Goal: Task Accomplishment & Management: Complete application form

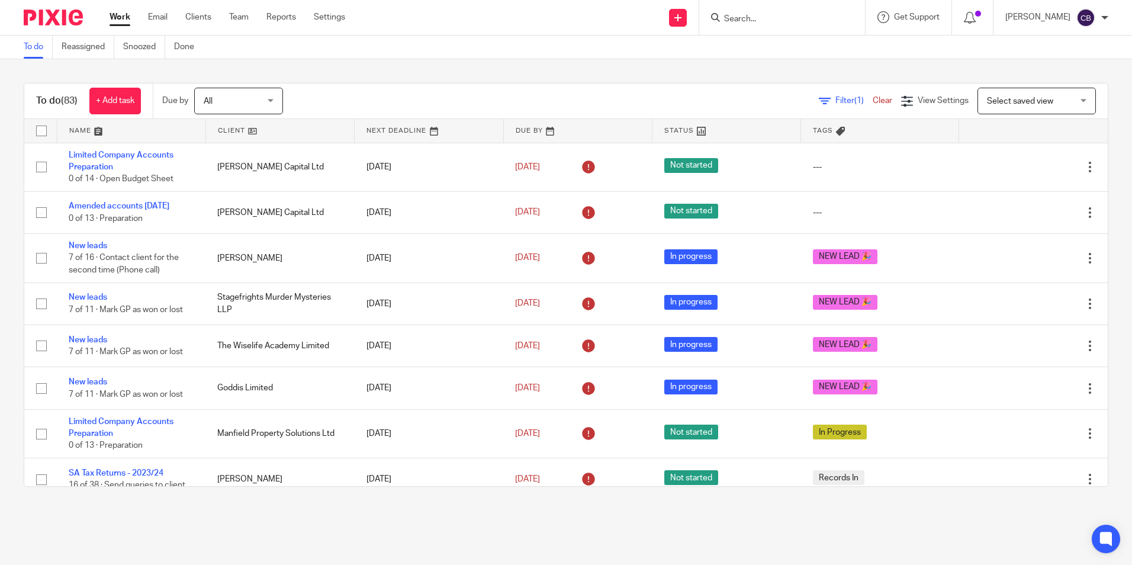
click at [835, 99] on span "Filter (1)" at bounding box center [853, 100] width 37 height 8
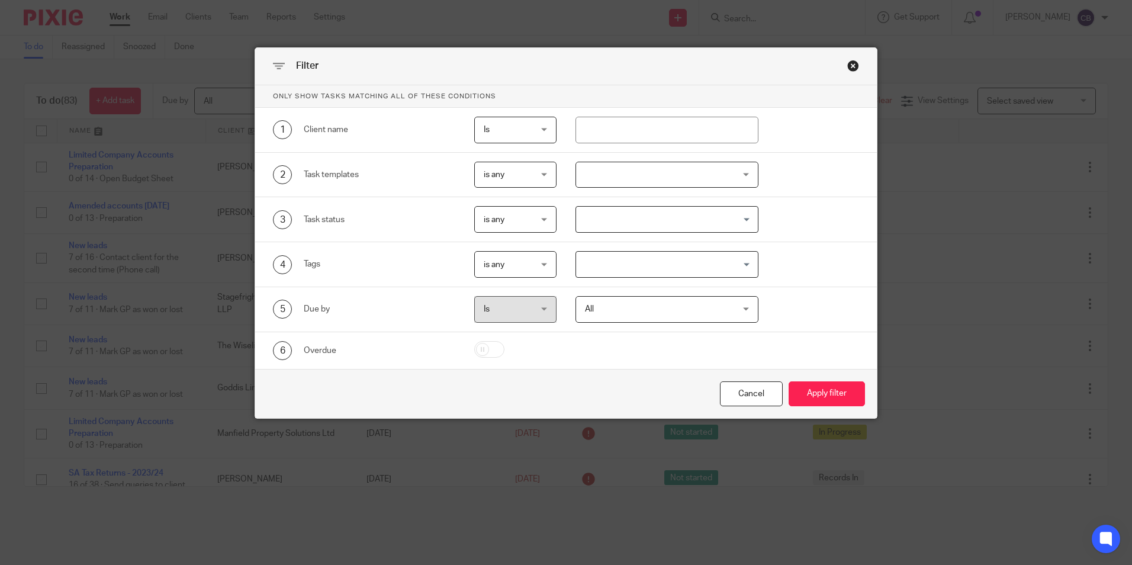
click at [616, 143] on div "1 Client name Is Is Is Is not is" at bounding box center [566, 130] width 622 height 45
click at [615, 139] on input "text" at bounding box center [666, 130] width 183 height 27
type input "ncr coach"
click at [788, 381] on button "Apply filter" at bounding box center [826, 393] width 76 height 25
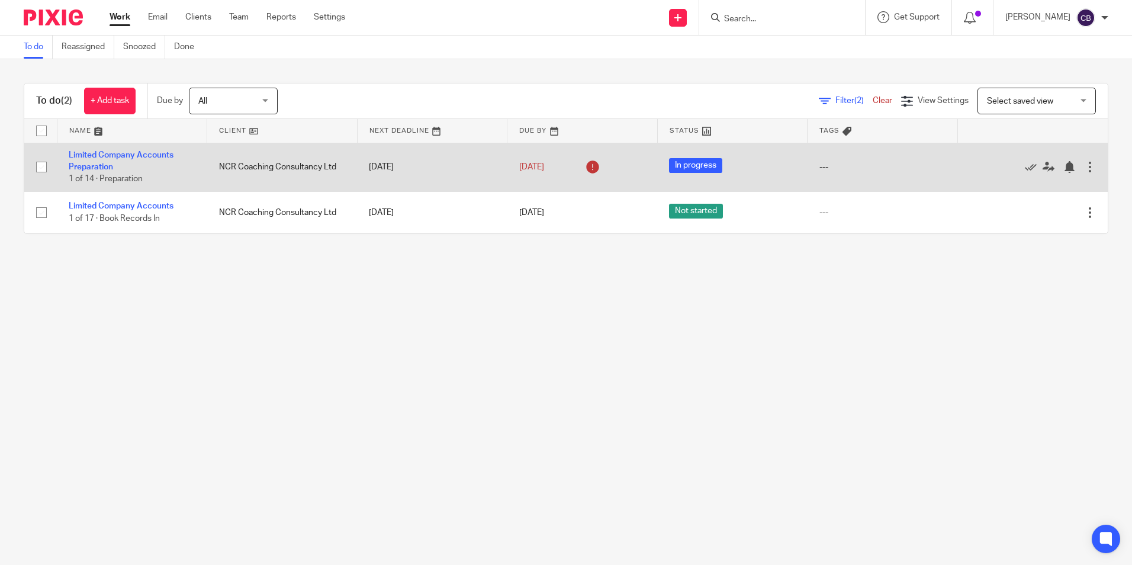
drag, startPoint x: 225, startPoint y: 271, endPoint x: 154, endPoint y: 179, distance: 116.5
click at [224, 269] on main "To do Reassigned Snoozed Done To do (2) + Add task Due by All All Today Tomorro…" at bounding box center [566, 282] width 1132 height 565
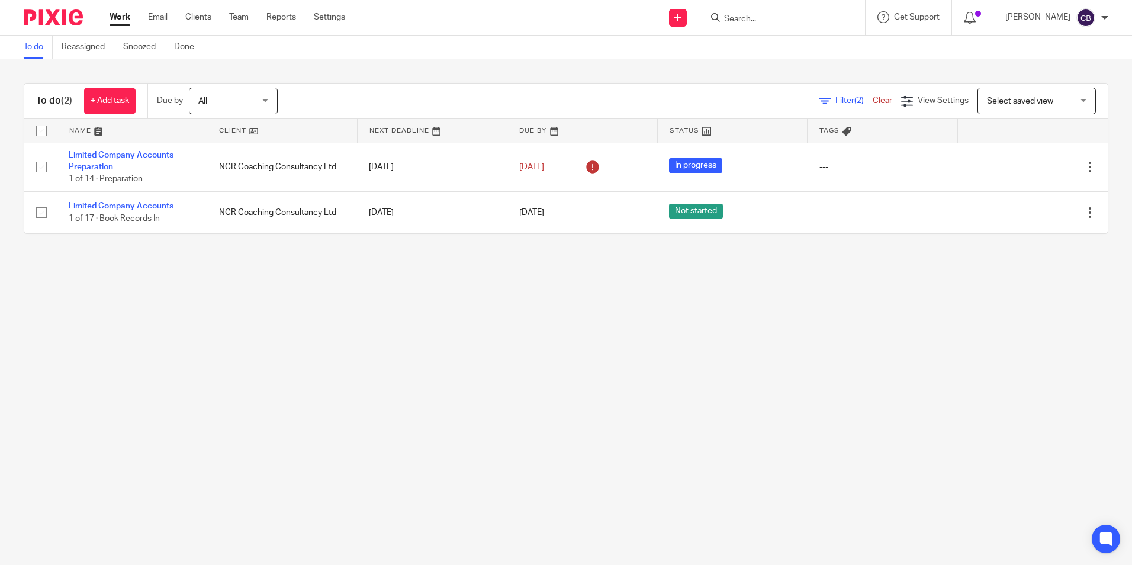
click at [788, 18] on input "Search" at bounding box center [776, 19] width 107 height 11
click at [787, 15] on input "Search" at bounding box center [776, 19] width 107 height 11
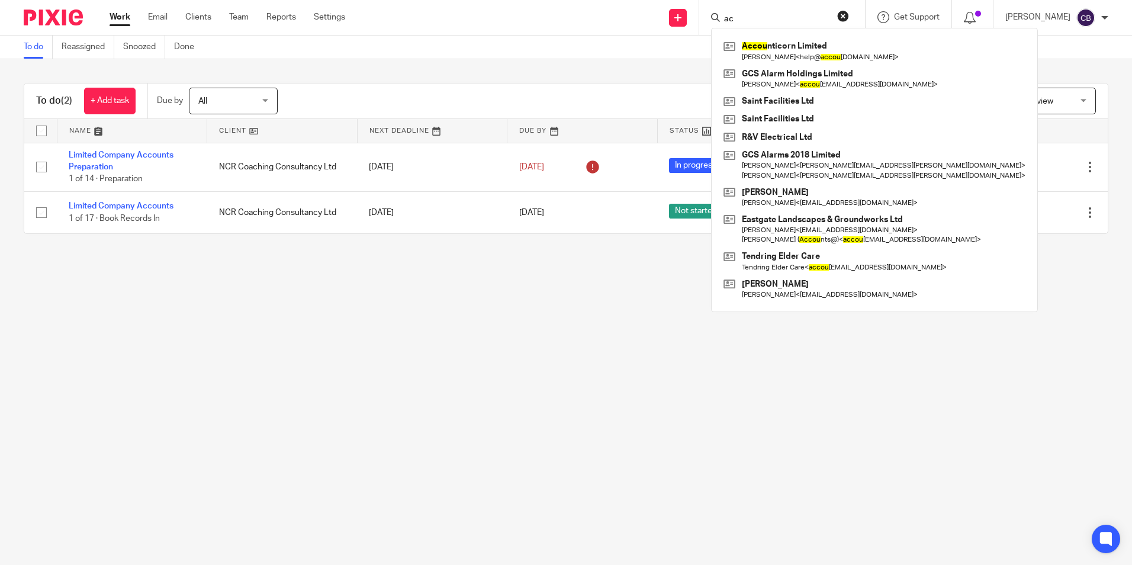
type input "a"
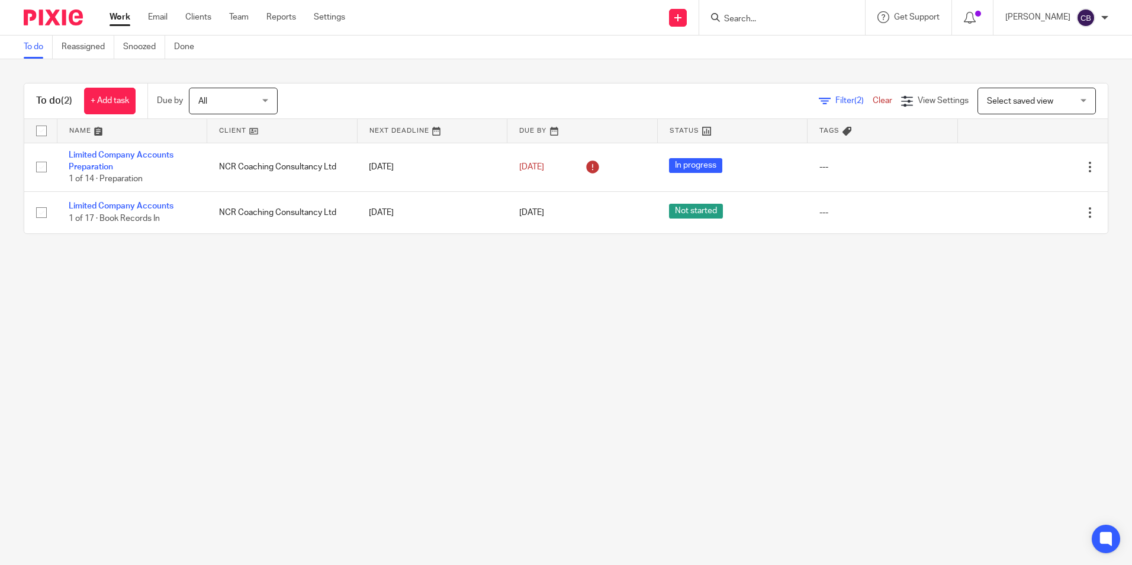
click at [872, 98] on link "Clear" at bounding box center [882, 100] width 20 height 8
click at [819, 101] on icon at bounding box center [825, 101] width 12 height 12
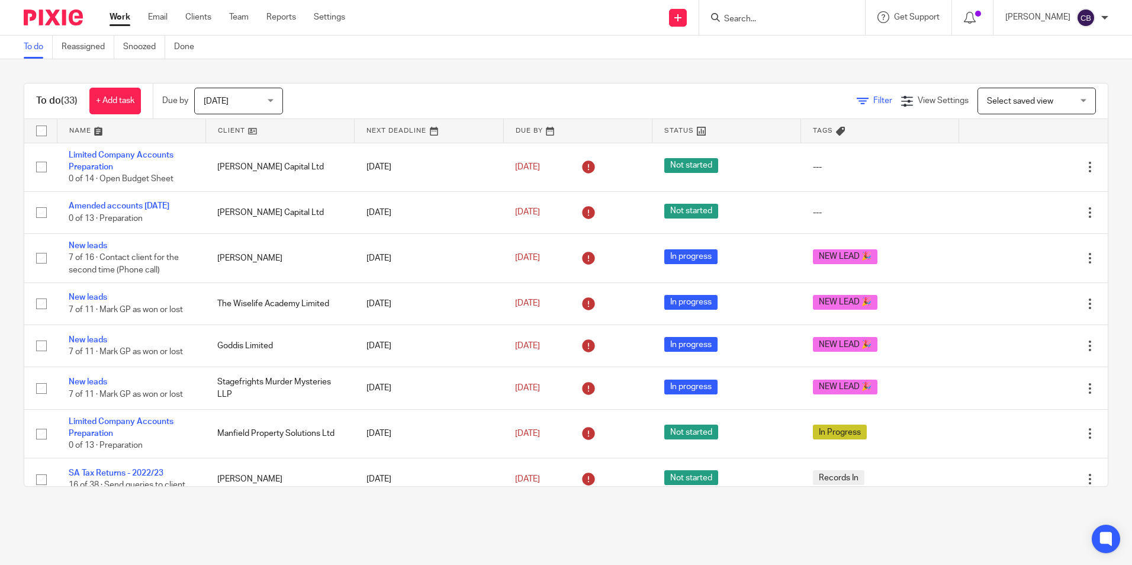
click at [856, 98] on link "Filter" at bounding box center [874, 100] width 36 height 8
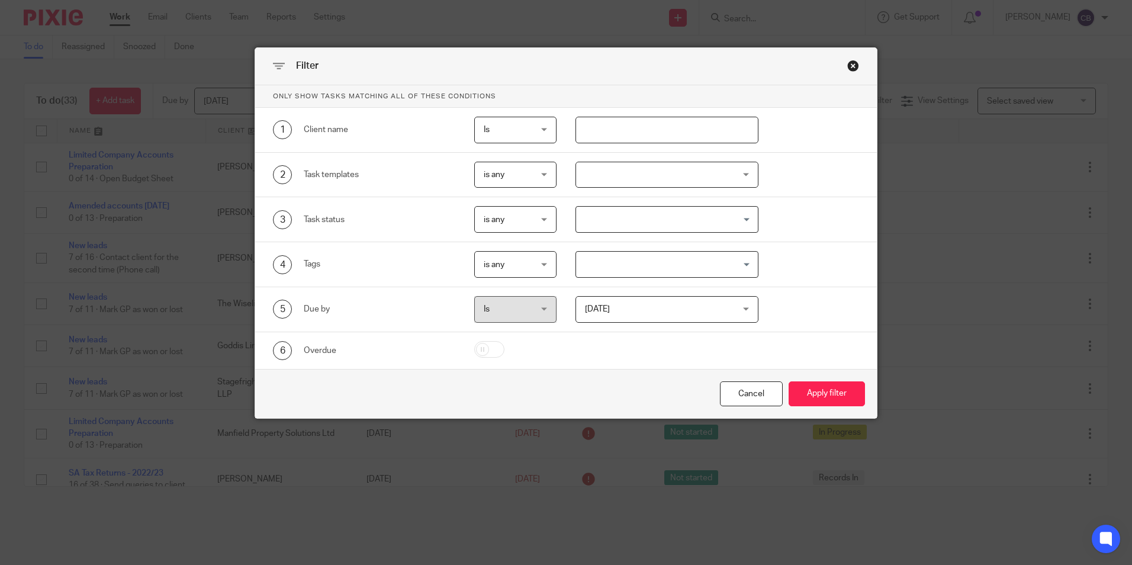
click at [624, 124] on input "text" at bounding box center [666, 130] width 183 height 27
type input "acco"
click at [847, 66] on div "Close this dialog window" at bounding box center [853, 66] width 12 height 12
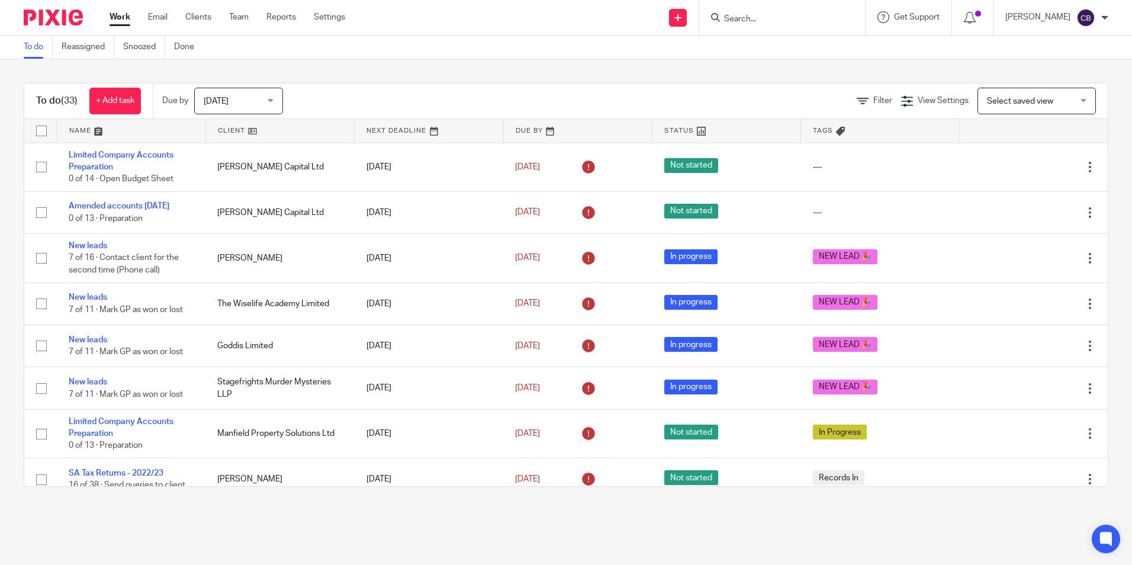
drag, startPoint x: 736, startPoint y: 55, endPoint x: 748, endPoint y: 42, distance: 17.6
click at [737, 55] on div "To do Reassigned Snoozed Done" at bounding box center [566, 48] width 1132 height 24
click at [755, 20] on input "Search" at bounding box center [776, 19] width 107 height 11
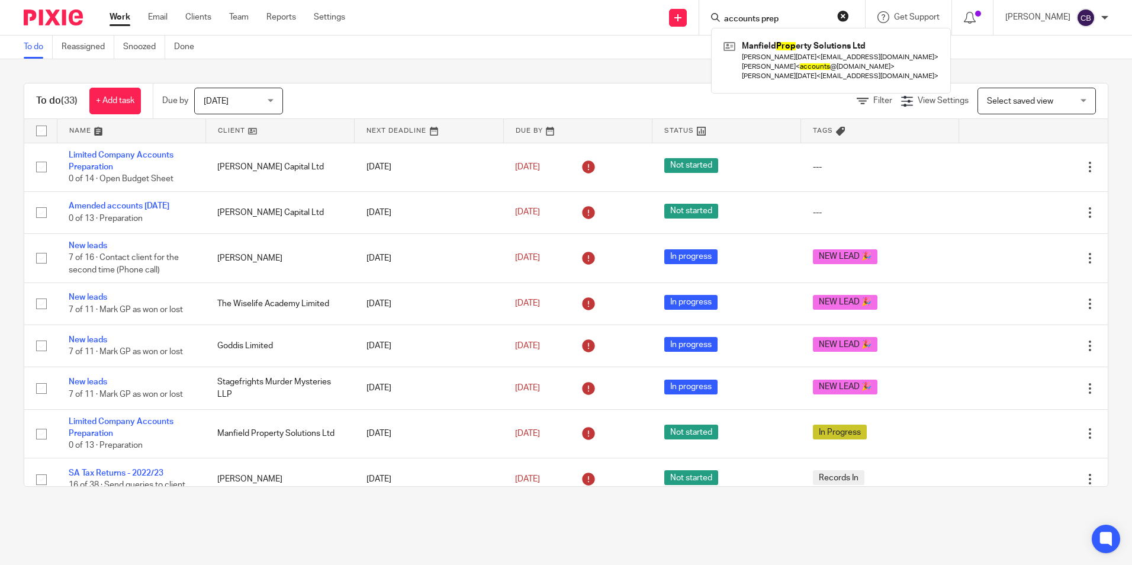
type input "accounts prep"
click at [849, 11] on button "reset" at bounding box center [843, 16] width 12 height 12
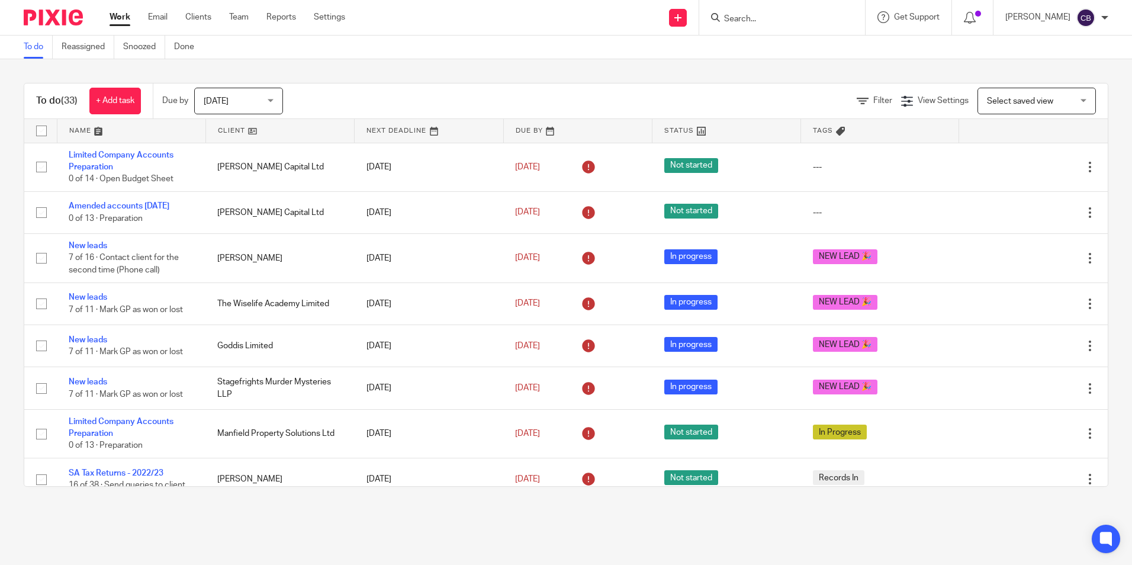
click at [672, 45] on div "To do Reassigned Snoozed Done" at bounding box center [566, 48] width 1132 height 24
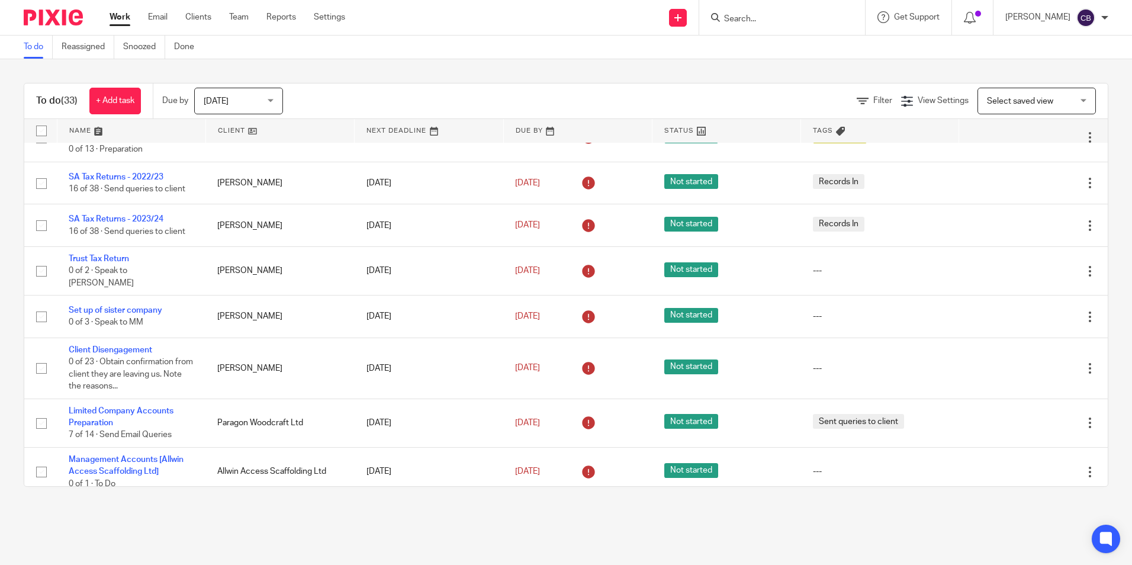
scroll to position [355, 0]
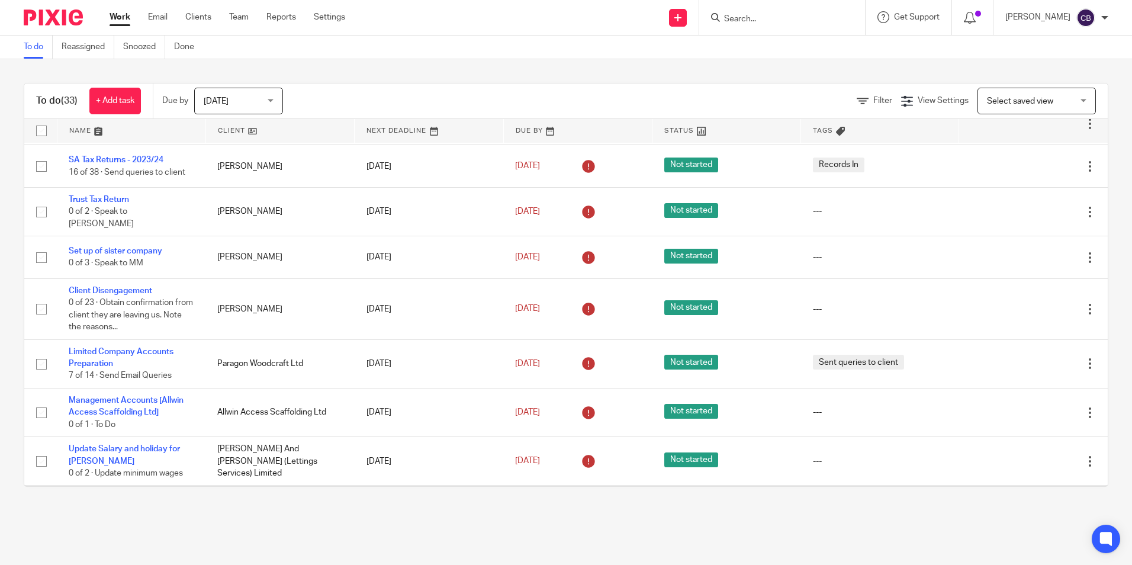
drag, startPoint x: 292, startPoint y: 78, endPoint x: 298, endPoint y: 60, distance: 18.7
click at [293, 76] on div "To do (33) + Add task Due by Today Today Today Tomorrow This week Next week Thi…" at bounding box center [566, 284] width 1132 height 451
drag, startPoint x: 331, startPoint y: 24, endPoint x: 327, endPoint y: 50, distance: 26.5
click at [332, 23] on link "Settings" at bounding box center [329, 17] width 31 height 12
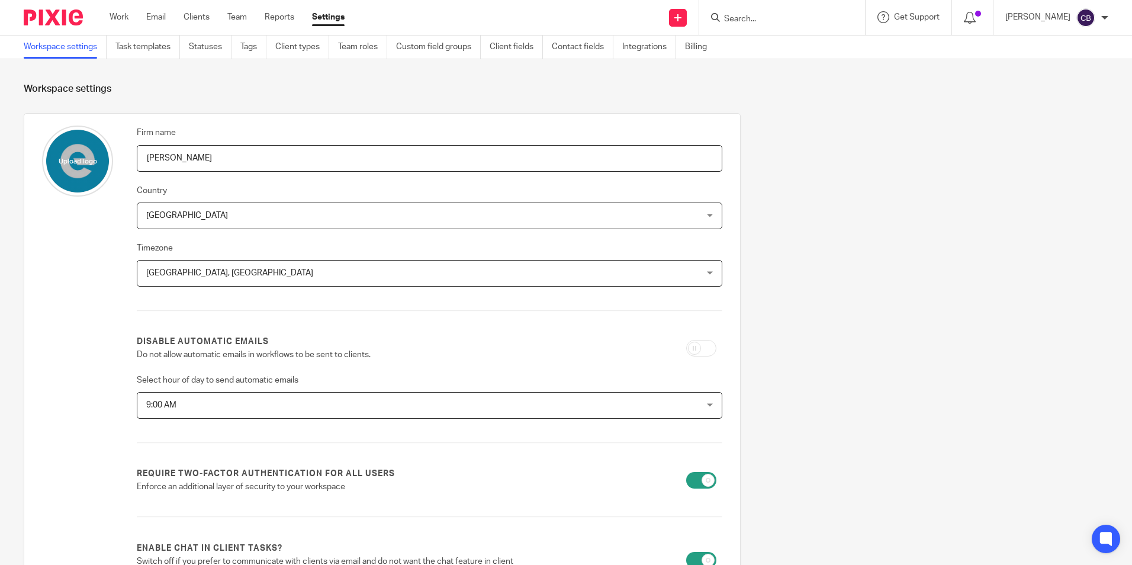
click at [375, 83] on h1 "Workspace settings" at bounding box center [566, 89] width 1084 height 12
click at [175, 48] on link "Task templates" at bounding box center [147, 47] width 65 height 23
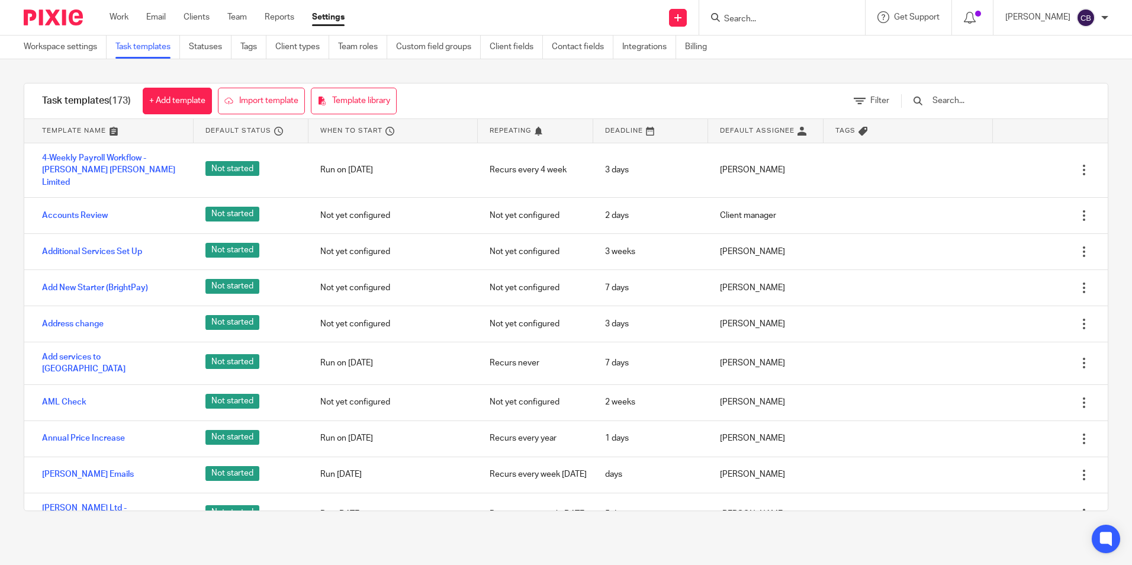
click at [989, 98] on input "text" at bounding box center [1000, 100] width 138 height 13
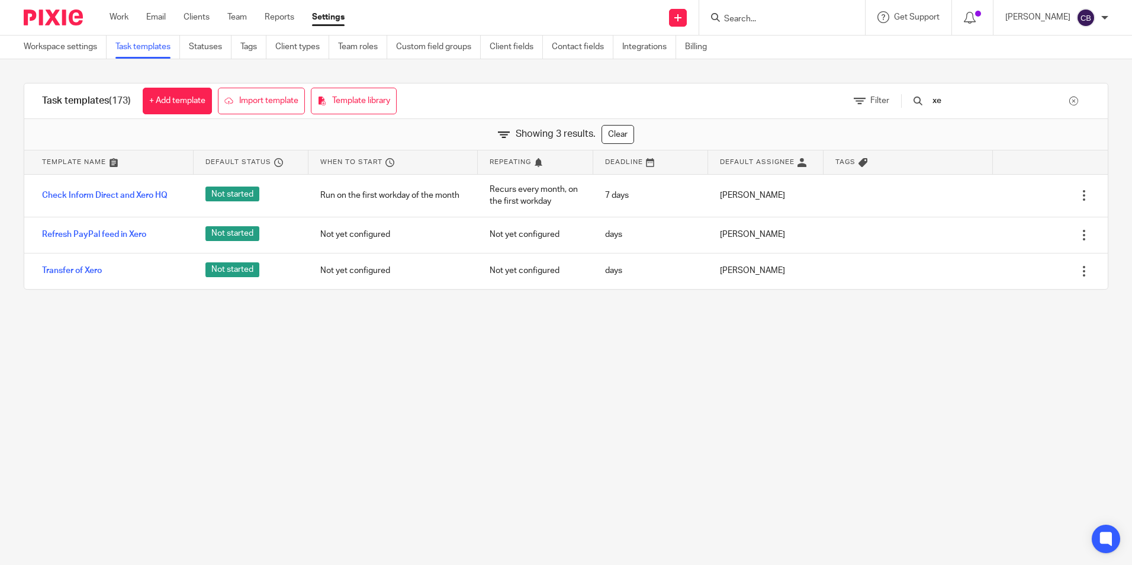
type input "x"
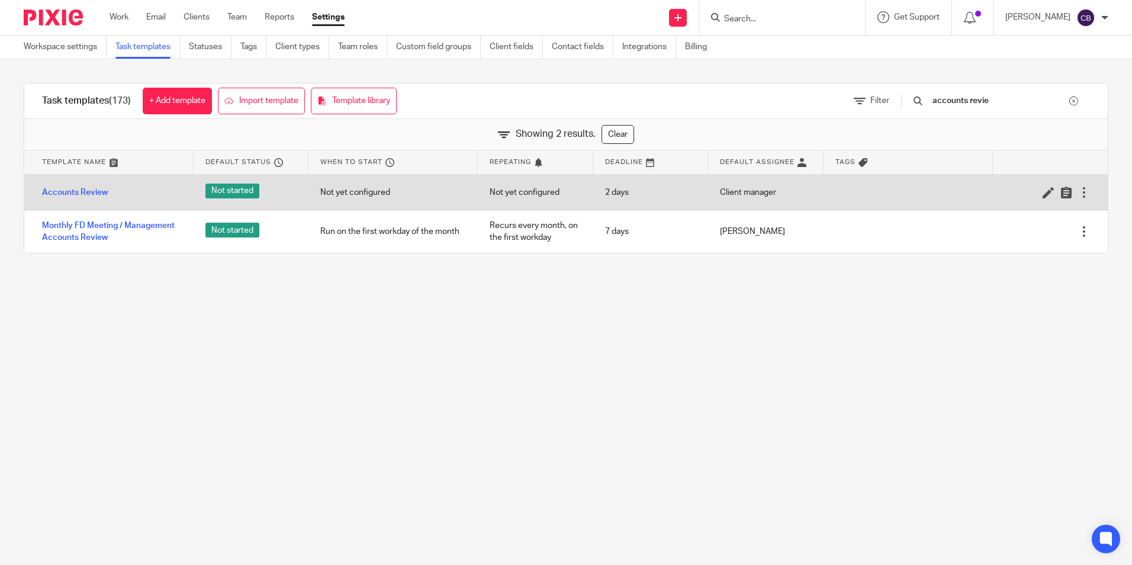
type input "accounts revie"
click at [52, 184] on div "Accounts Review" at bounding box center [108, 193] width 169 height 30
click at [57, 191] on link "Accounts Review" at bounding box center [75, 192] width 66 height 12
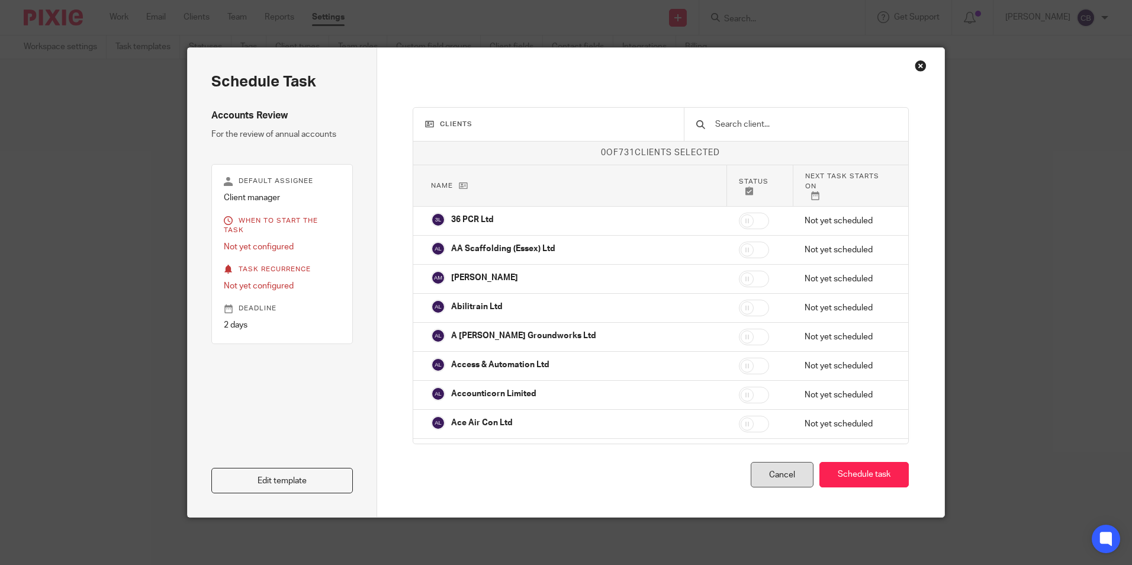
click at [784, 477] on div "Cancel" at bounding box center [782, 474] width 63 height 25
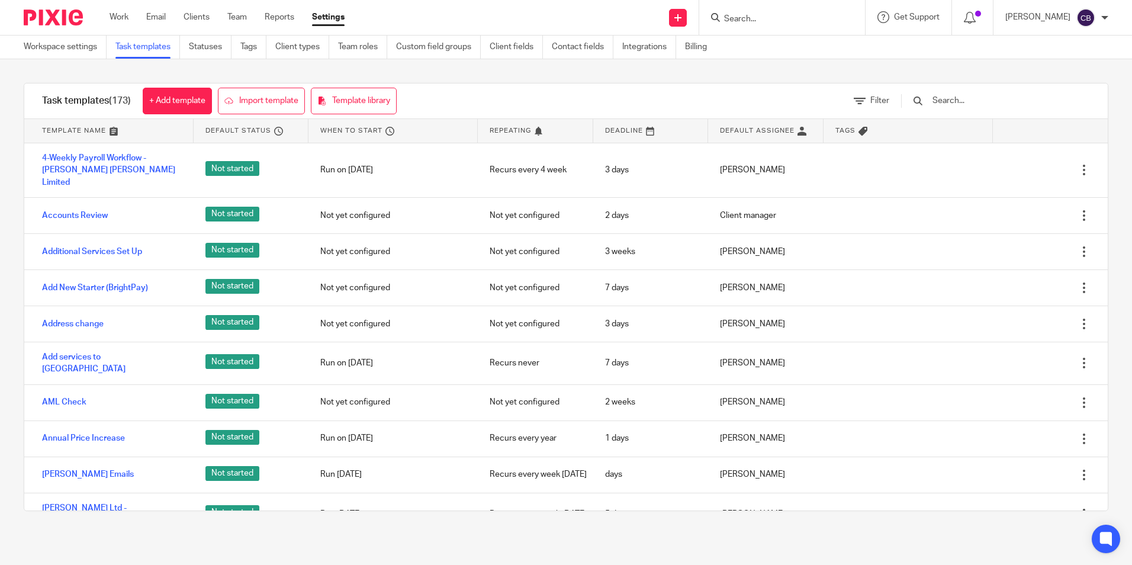
click at [976, 104] on input "text" at bounding box center [1000, 100] width 138 height 13
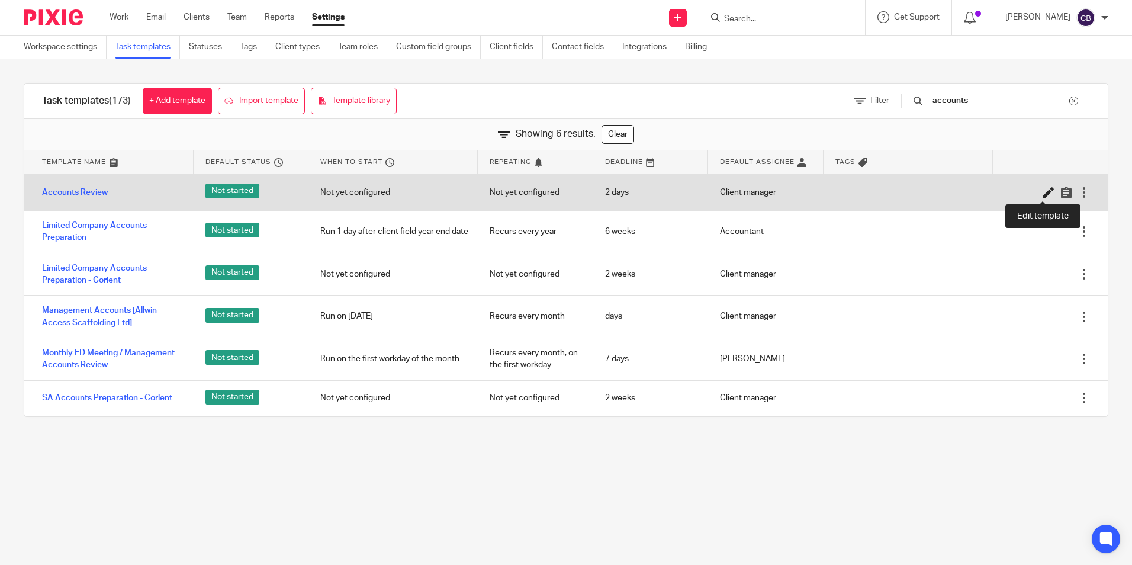
type input "accounts"
click at [1042, 190] on icon at bounding box center [1048, 192] width 12 height 12
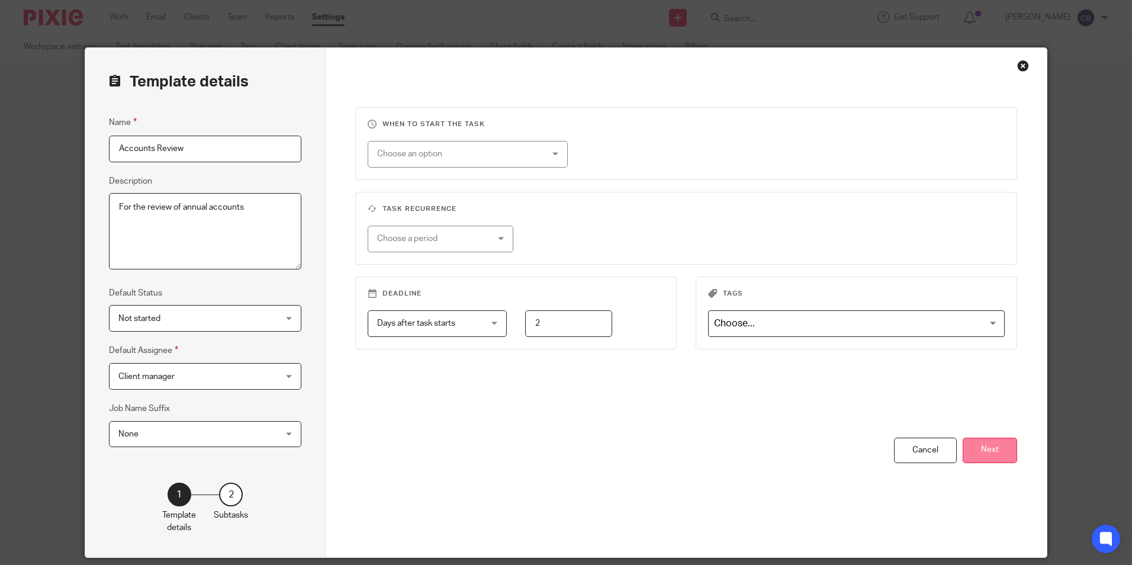
click at [1000, 454] on button "Next" at bounding box center [989, 449] width 54 height 25
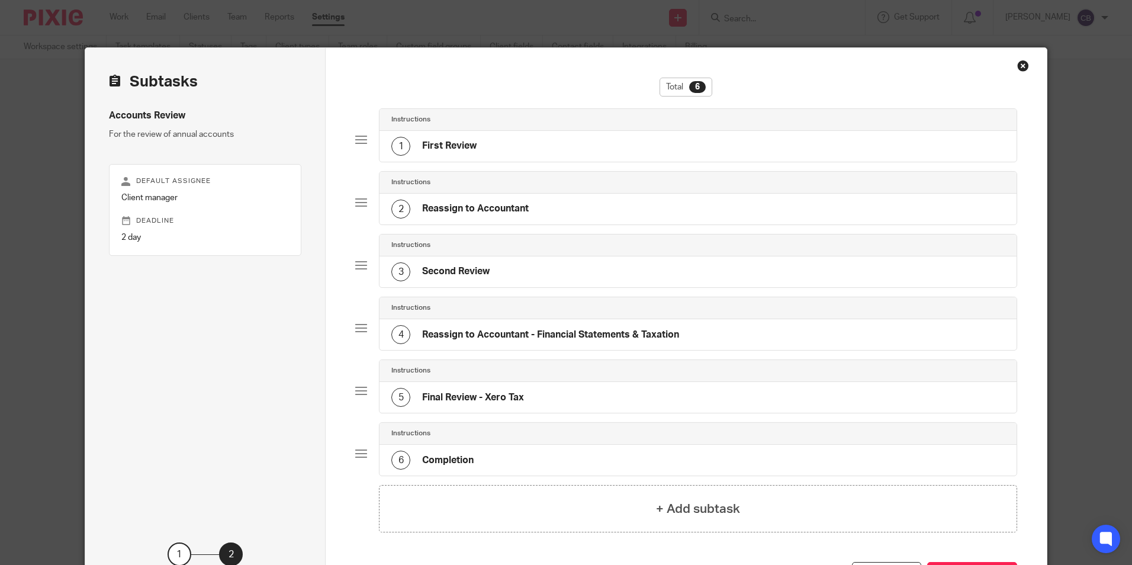
click at [561, 375] on div "Instructions" at bounding box center [697, 370] width 613 height 9
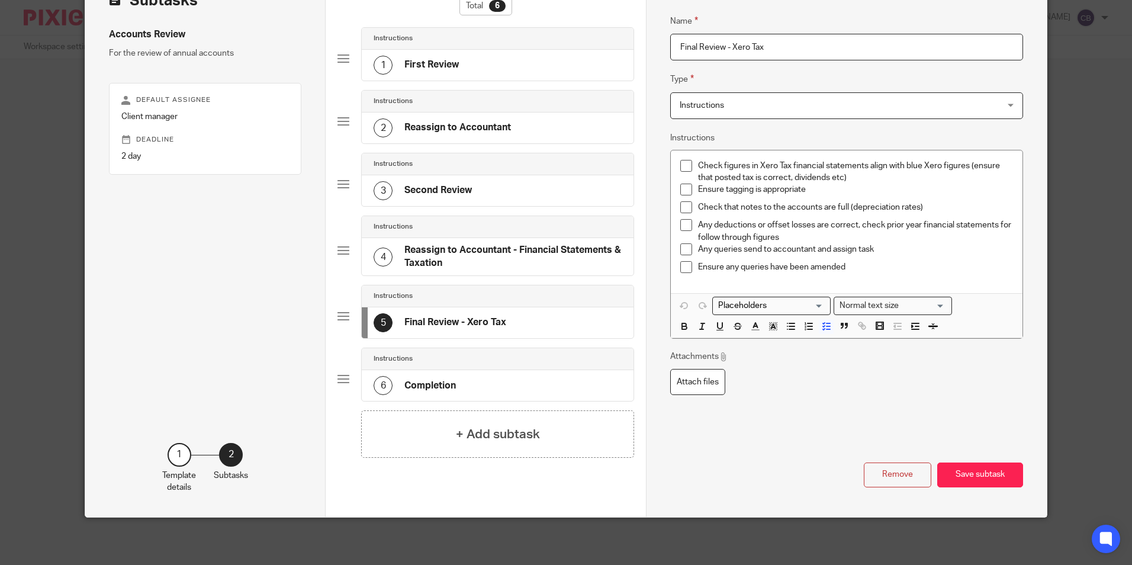
scroll to position [22, 0]
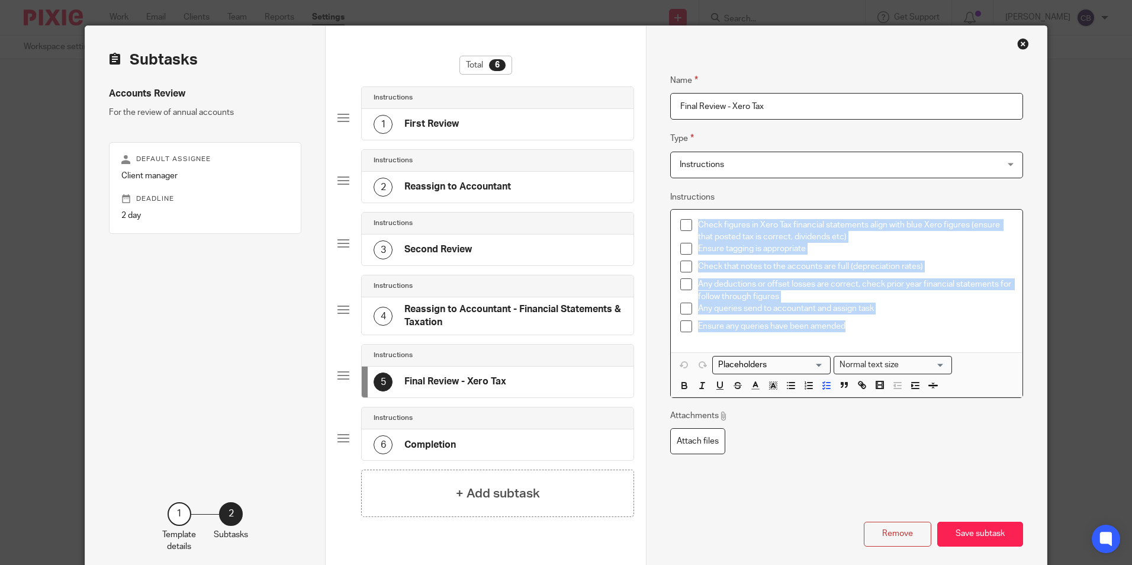
drag, startPoint x: 864, startPoint y: 319, endPoint x: 681, endPoint y: 217, distance: 208.8
click at [681, 217] on div "Check figures in Xero Tax financial statements align with blue Xero figures (en…" at bounding box center [846, 281] width 351 height 143
copy ul "Check figures in Xero Tax financial statements align with blue Xero figures (en…"
click at [514, 197] on div "2 Reassign to Accountant" at bounding box center [498, 187] width 272 height 31
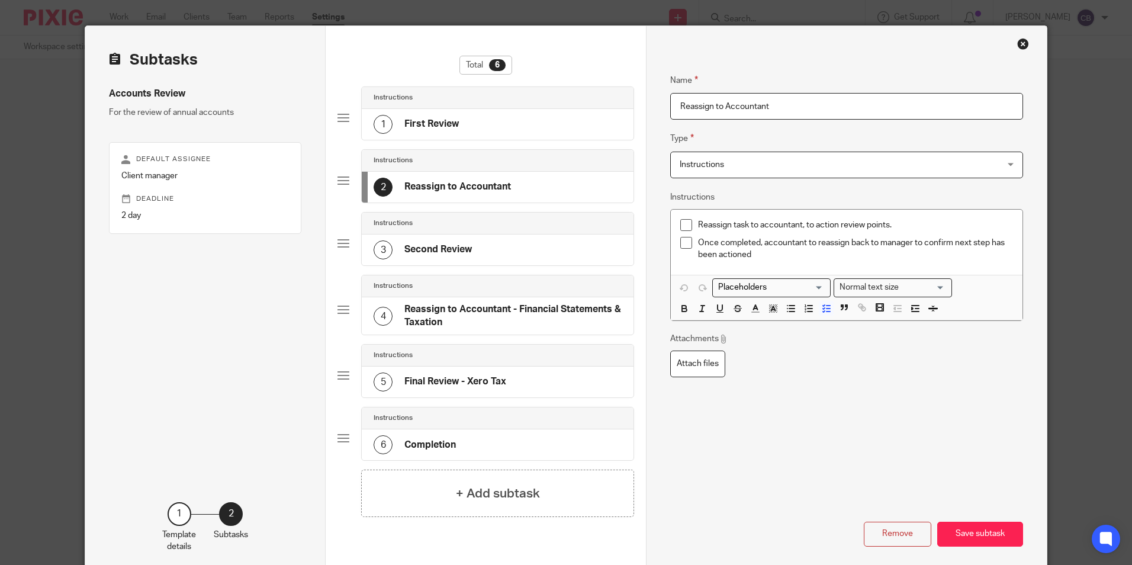
click at [506, 244] on div "3 Second Review" at bounding box center [498, 249] width 272 height 31
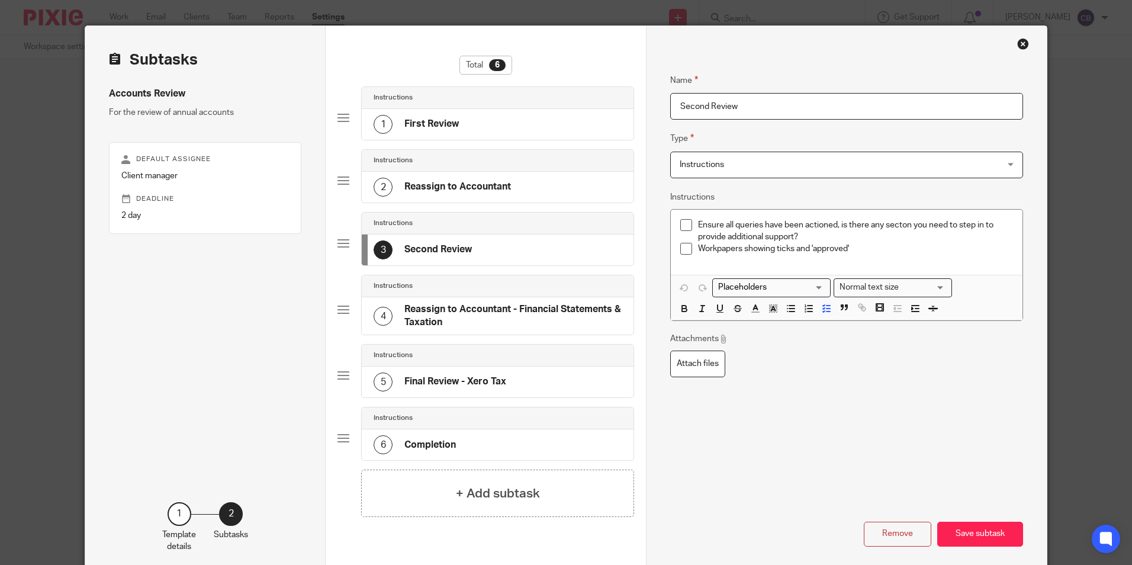
click at [467, 383] on h4 "Final Review - Xero Tax" at bounding box center [455, 381] width 102 height 12
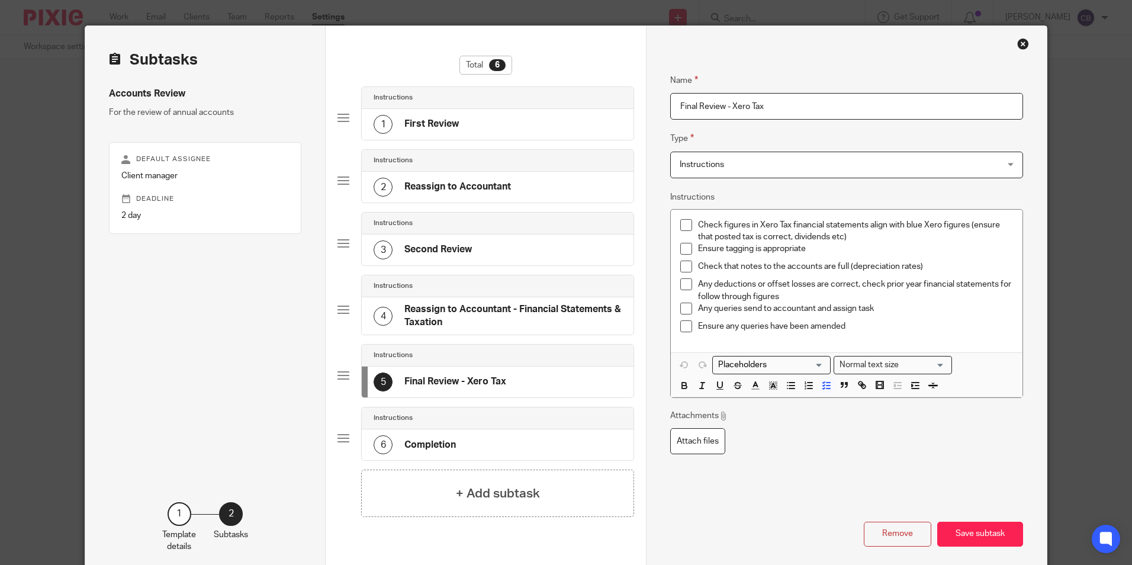
click at [1017, 43] on div "Close this dialog window" at bounding box center [1023, 44] width 12 height 12
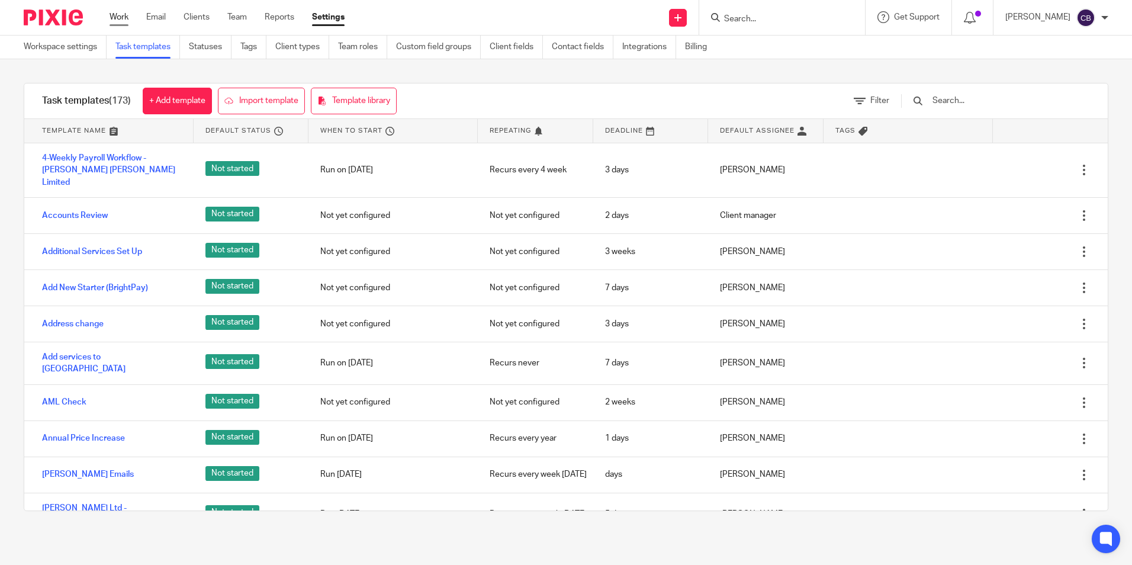
drag, startPoint x: 126, startPoint y: 18, endPoint x: 127, endPoint y: 24, distance: 6.6
click at [126, 18] on link "Work" at bounding box center [119, 17] width 19 height 12
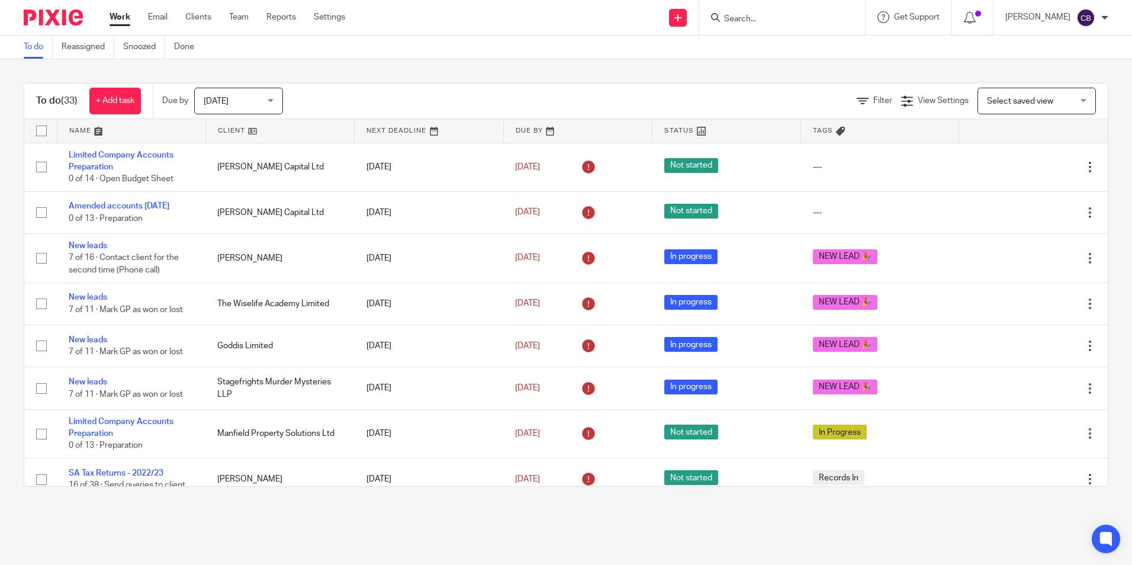
click at [550, 98] on div "Filter View Settings View Settings Manage saved views Select saved view Select …" at bounding box center [706, 101] width 804 height 27
click at [681, 20] on icon at bounding box center [677, 17] width 7 height 7
click at [702, 75] on link "Create task" at bounding box center [696, 72] width 83 height 17
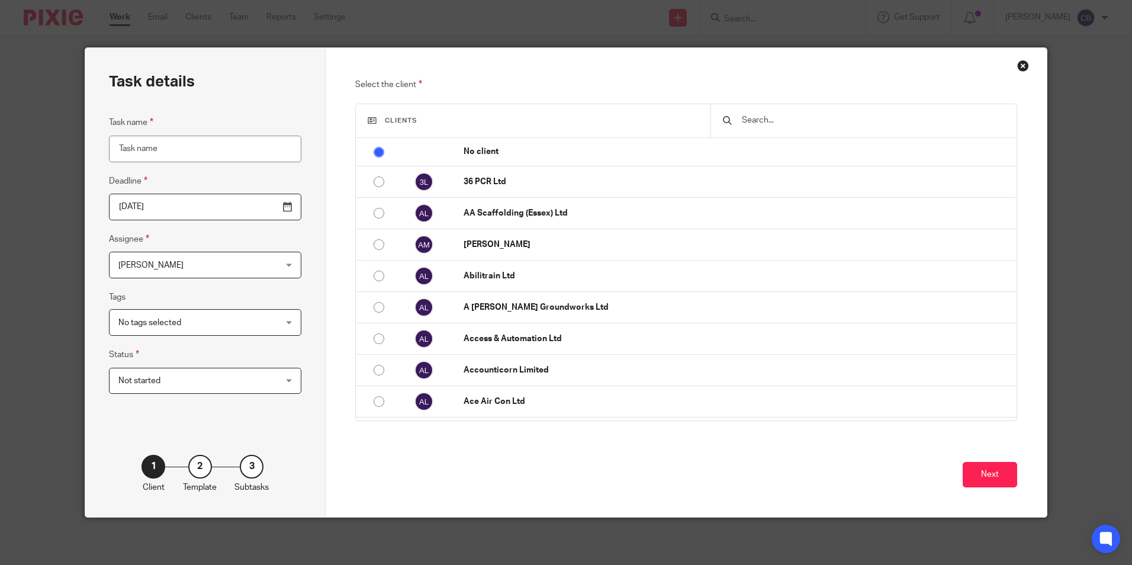
click at [1017, 65] on div "Close this dialog window" at bounding box center [1023, 66] width 12 height 12
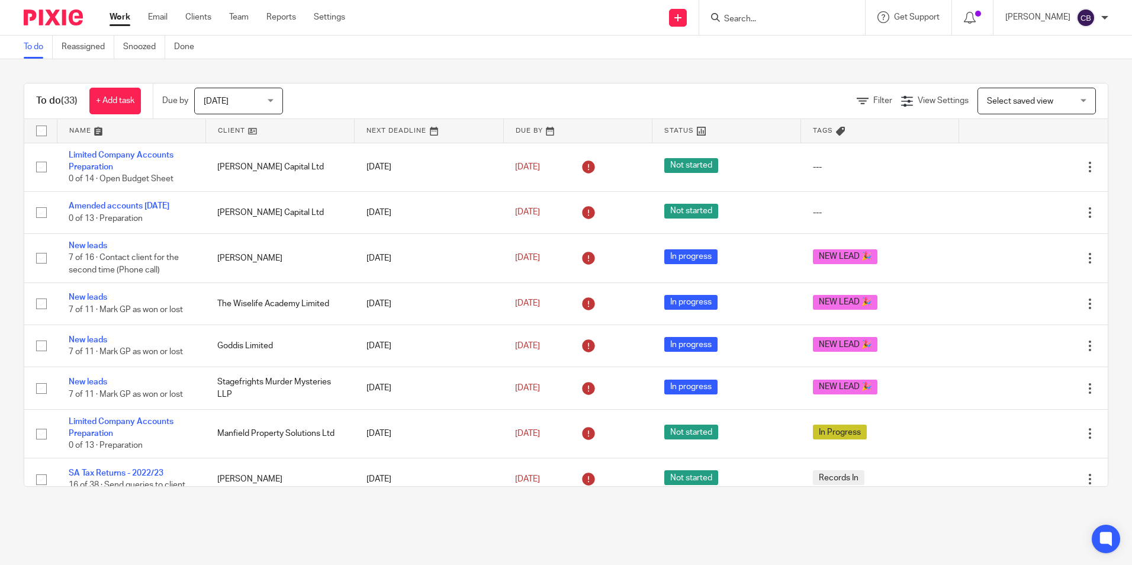
click at [687, 18] on link at bounding box center [678, 18] width 18 height 18
click at [710, 69] on link "Create task" at bounding box center [696, 72] width 83 height 17
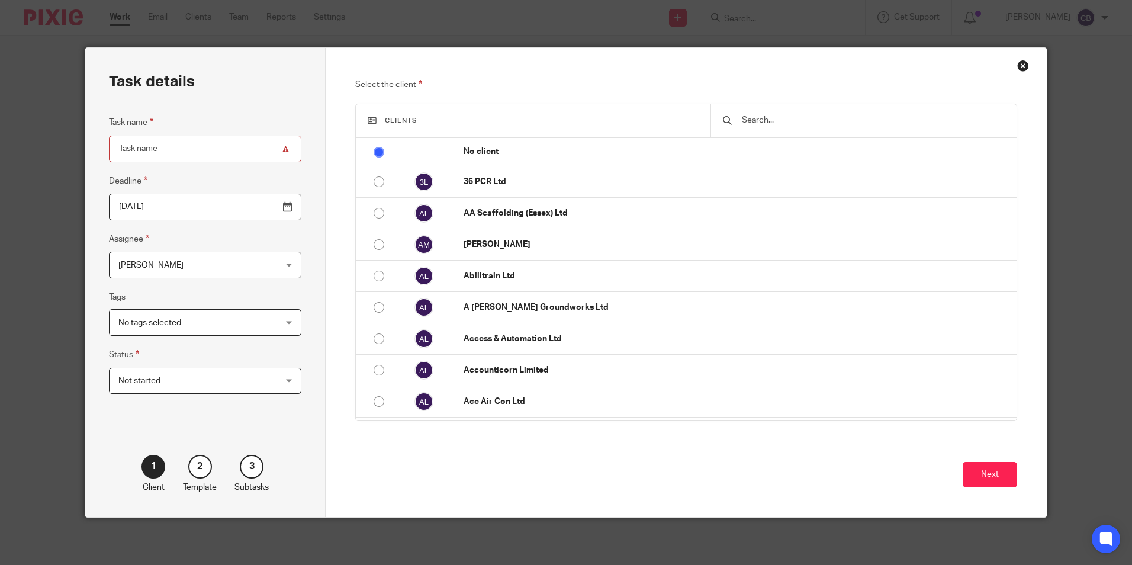
click at [763, 121] on input "text" at bounding box center [871, 120] width 263 height 13
click at [1018, 62] on div "Close this dialog window" at bounding box center [1023, 66] width 12 height 12
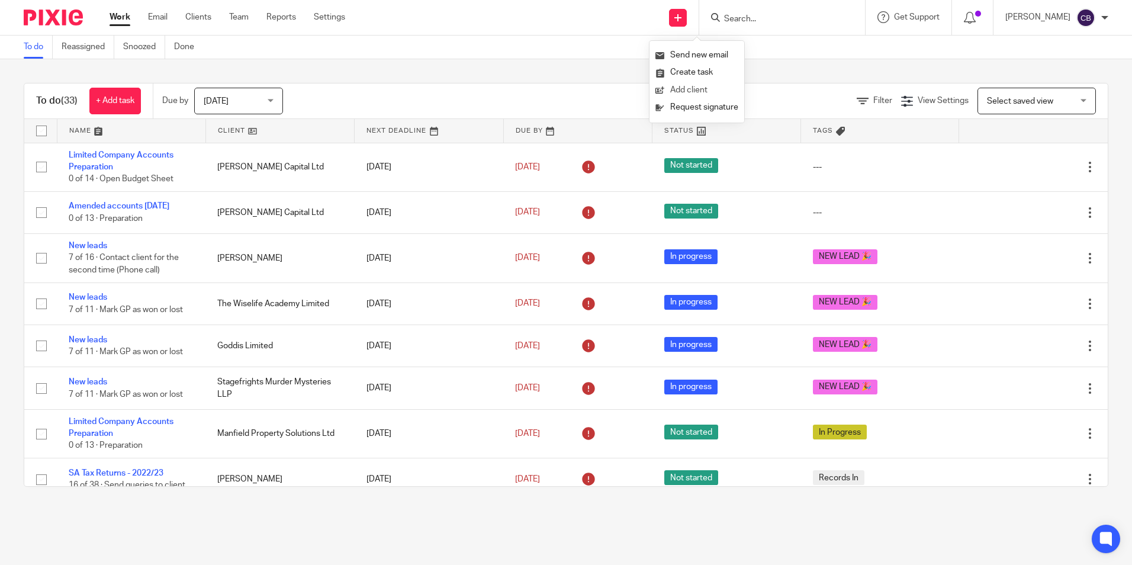
click at [700, 86] on link "Add client" at bounding box center [696, 90] width 83 height 17
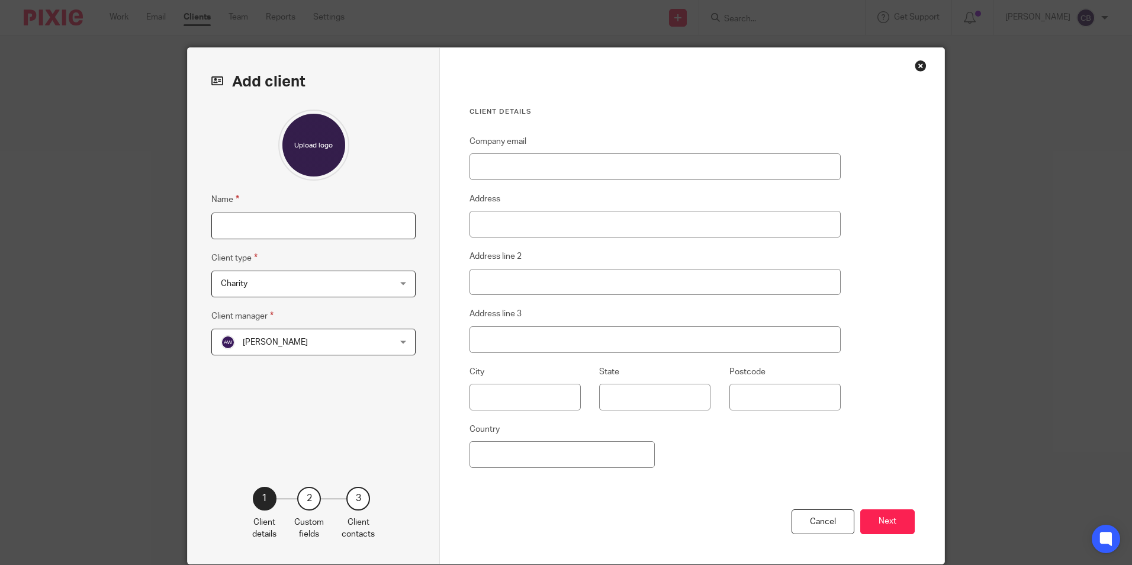
click at [246, 214] on input "Name" at bounding box center [313, 225] width 204 height 27
click at [227, 162] on div at bounding box center [313, 145] width 204 height 71
click at [246, 230] on input "Name" at bounding box center [313, 225] width 204 height 27
click at [214, 276] on div "Charity Charity" at bounding box center [313, 284] width 204 height 27
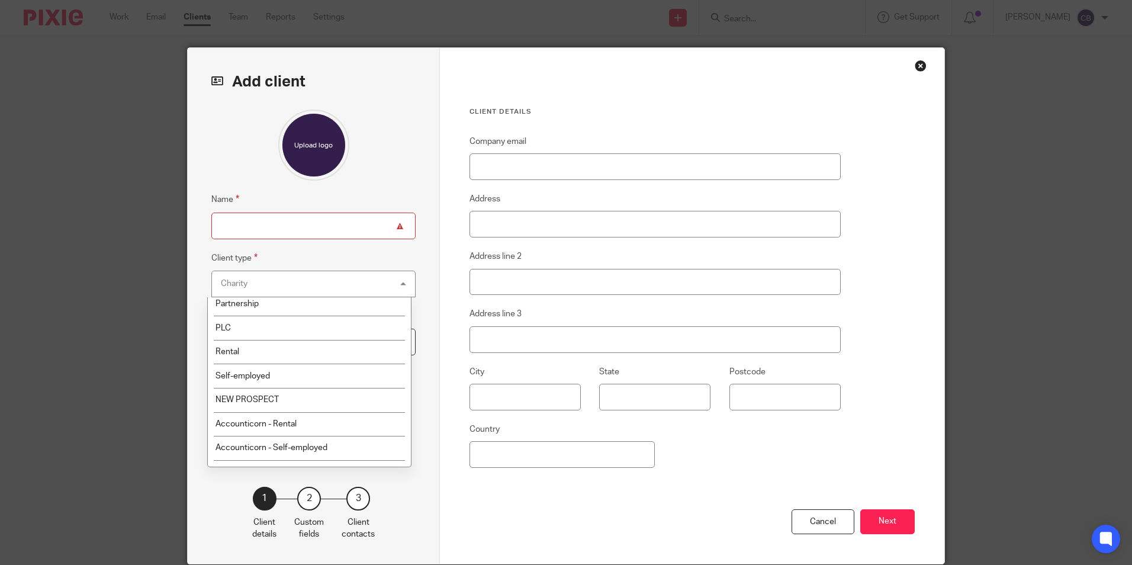
scroll to position [121, 0]
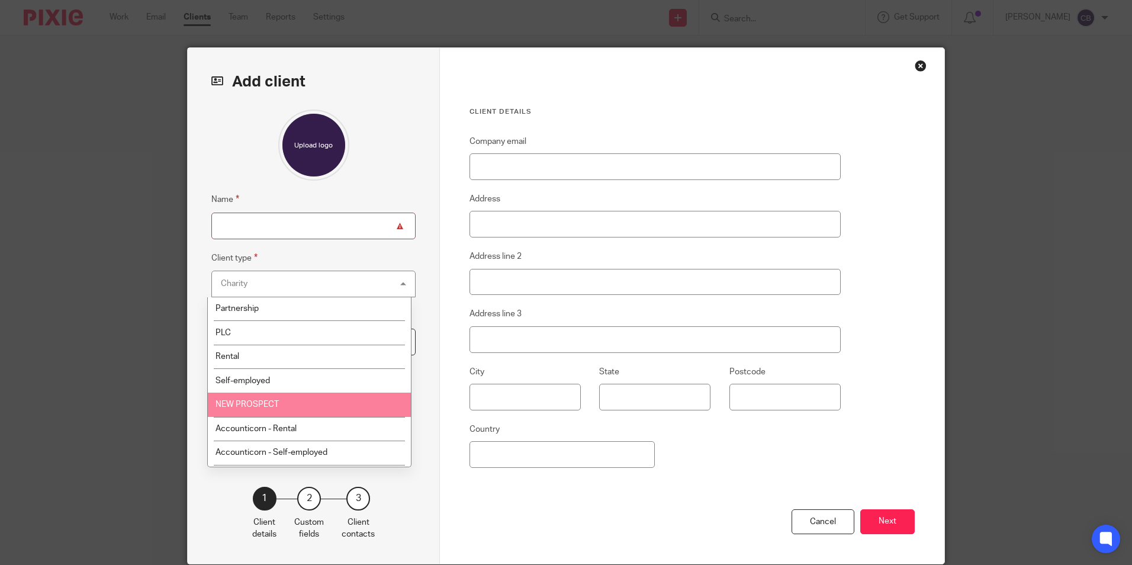
click at [271, 401] on span "NEW PROSPECT" at bounding box center [246, 404] width 63 height 8
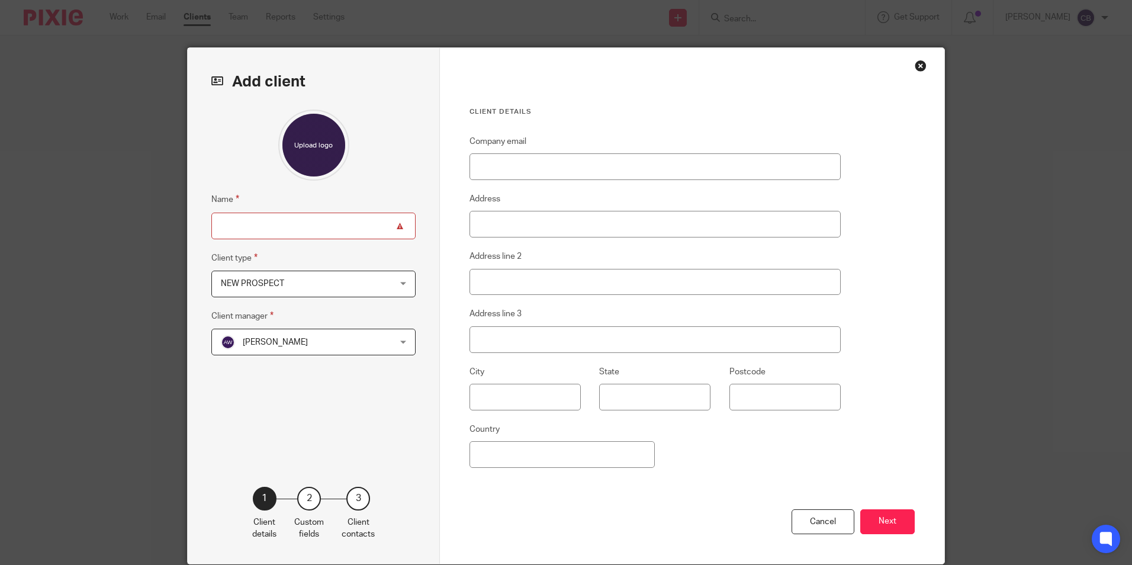
click at [268, 224] on input "Name" at bounding box center [313, 225] width 204 height 27
click at [279, 228] on input "Tideshift Marketing" at bounding box center [313, 225] width 204 height 27
type input "Tideshift Limited"
click at [268, 420] on div "Name Tideshift Limited Client type NEW PROSPECT NEW PROSPECT Charity Director I…" at bounding box center [313, 280] width 204 height 341
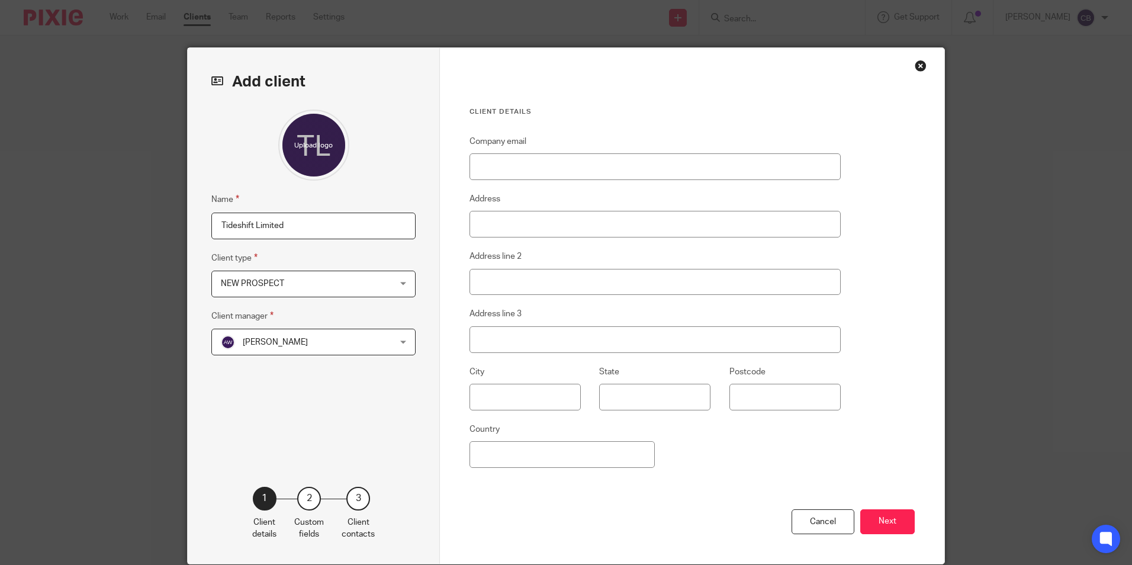
click at [253, 423] on div "Name Tideshift Limited Client type NEW PROSPECT NEW PROSPECT Charity Director I…" at bounding box center [313, 280] width 204 height 341
click at [279, 294] on span "NEW PROSPECT" at bounding box center [298, 283] width 155 height 25
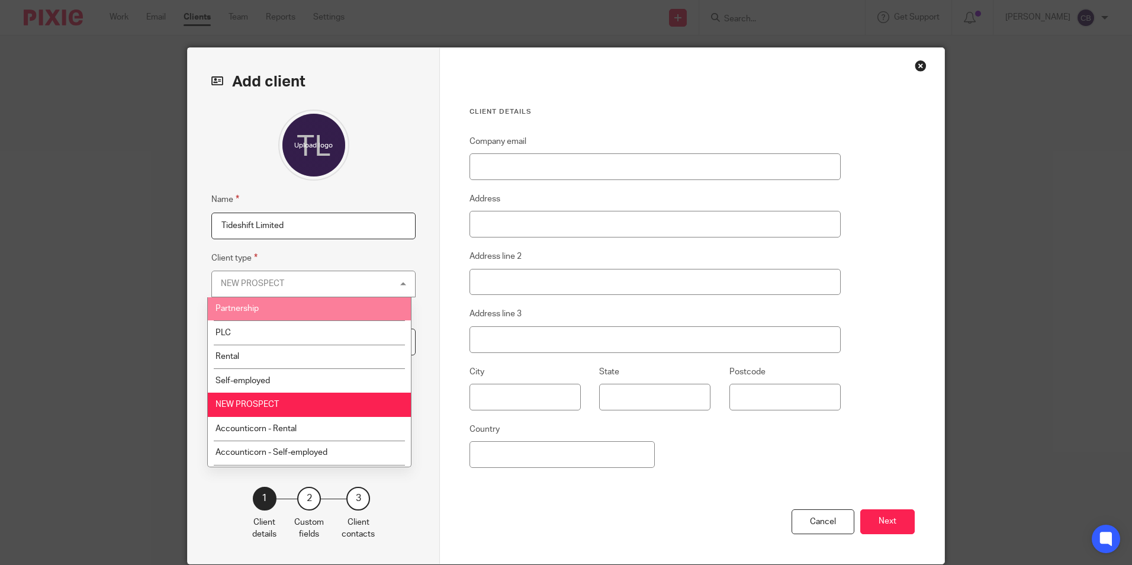
click at [414, 248] on div "Add client Name Tideshift Limited Client type NEW PROSPECT NEW PROSPECT Charity…" at bounding box center [314, 306] width 252 height 516
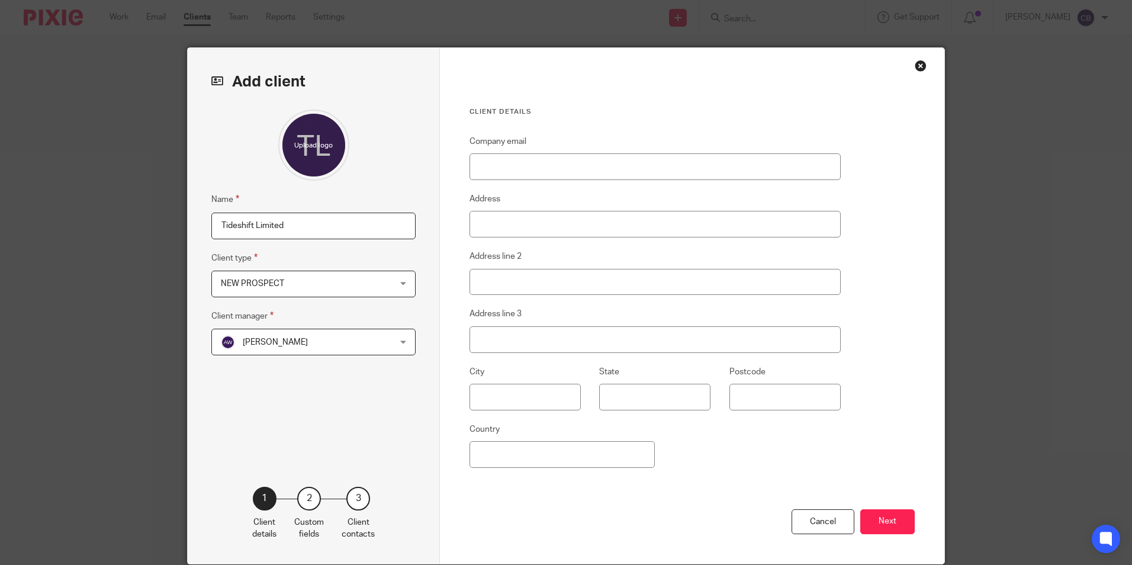
click at [291, 344] on span "[PERSON_NAME]" at bounding box center [275, 342] width 65 height 8
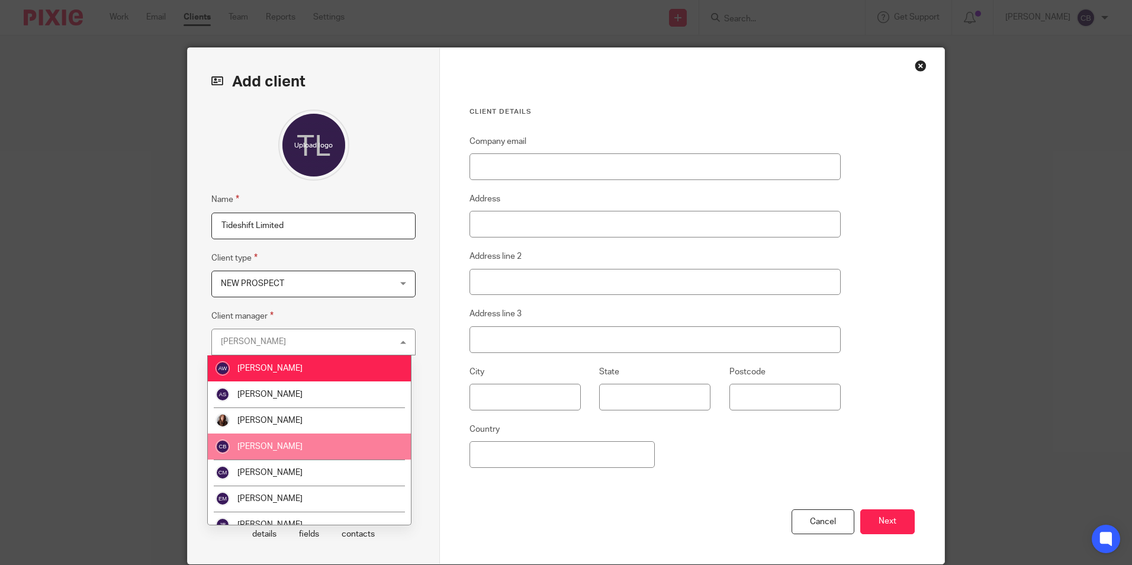
click at [273, 445] on li "[PERSON_NAME]" at bounding box center [309, 446] width 203 height 26
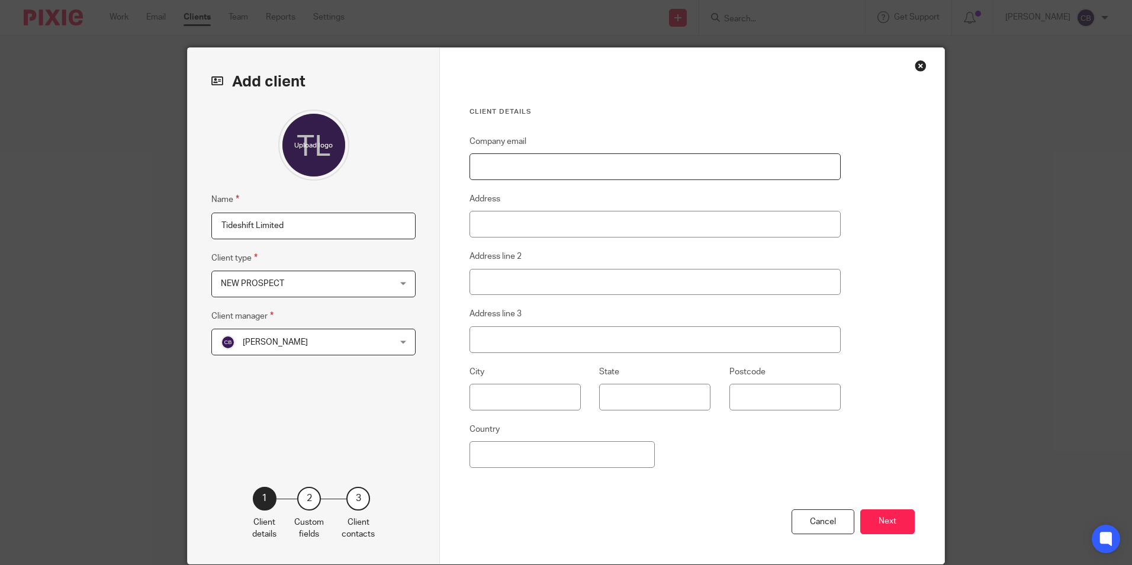
click at [538, 171] on input "Company email" at bounding box center [654, 166] width 371 height 27
click at [522, 161] on input "Company email" at bounding box center [654, 166] width 371 height 27
paste input "joe@tideshiftmarketing.co.uk"
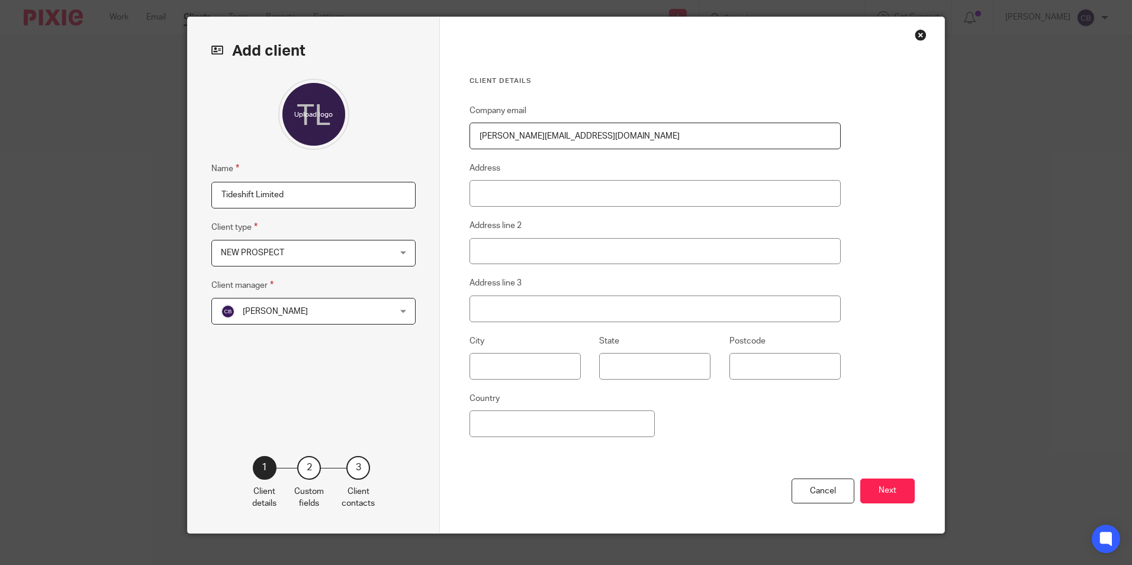
scroll to position [47, 0]
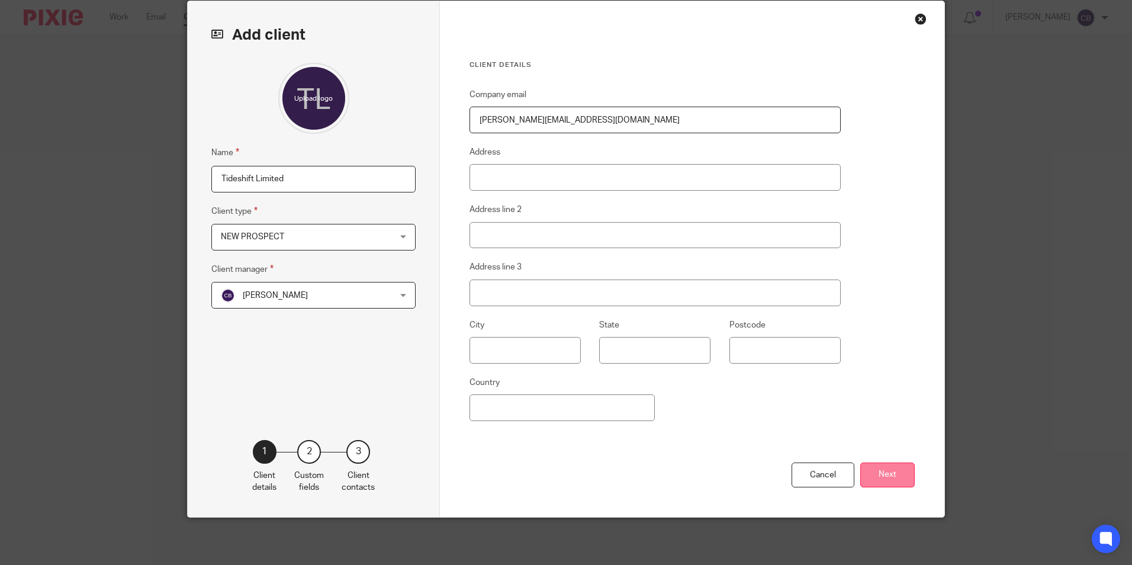
type input "joe@tideshiftmarketing.co.uk"
click at [890, 472] on button "Next" at bounding box center [887, 474] width 54 height 25
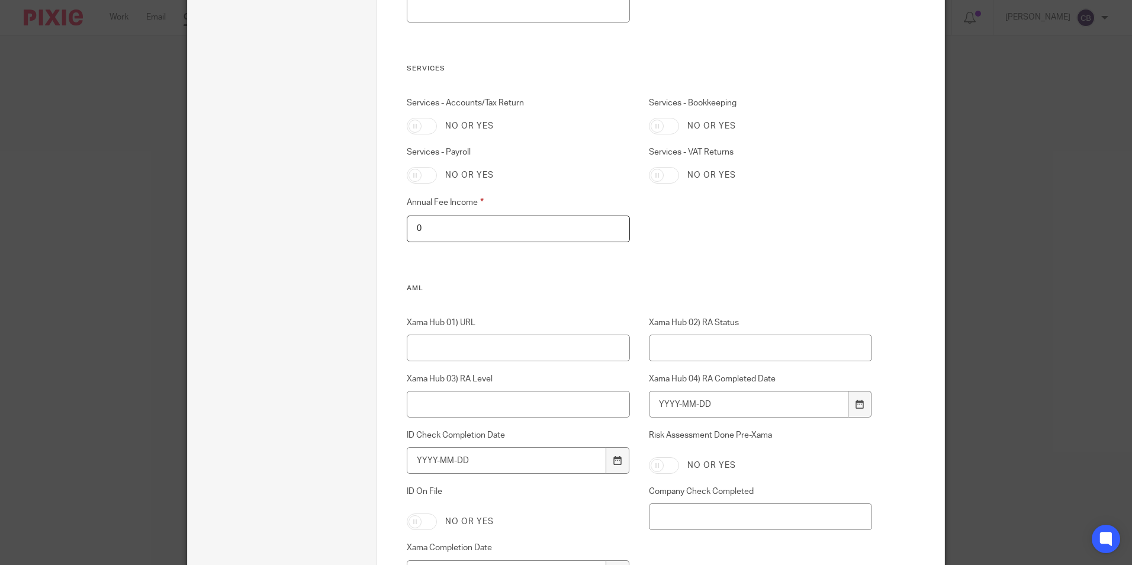
scroll to position [1112, 0]
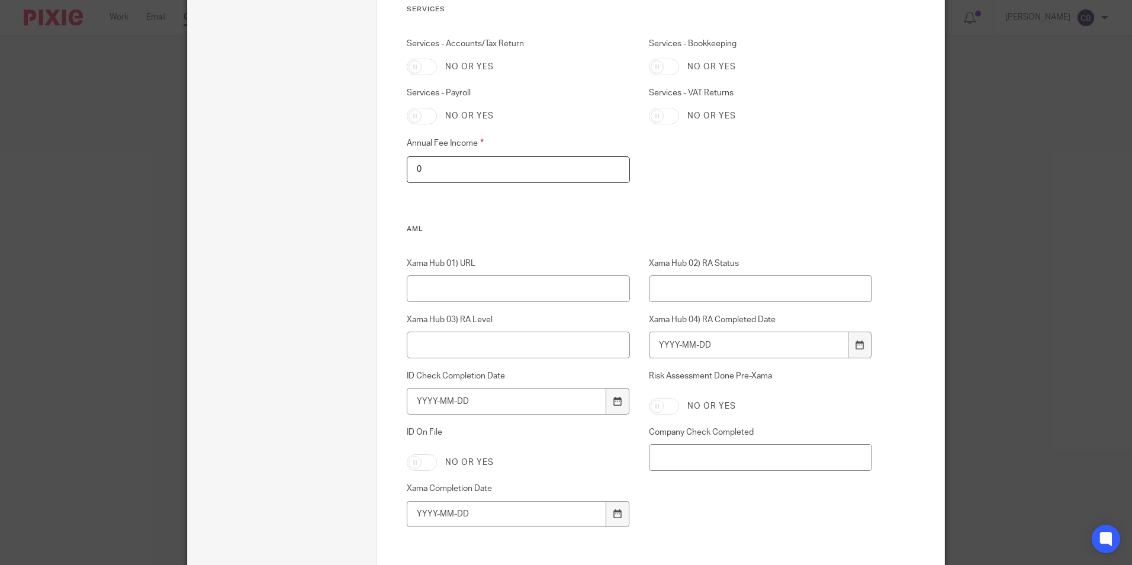
click at [447, 163] on input "0" at bounding box center [519, 169] width 224 height 27
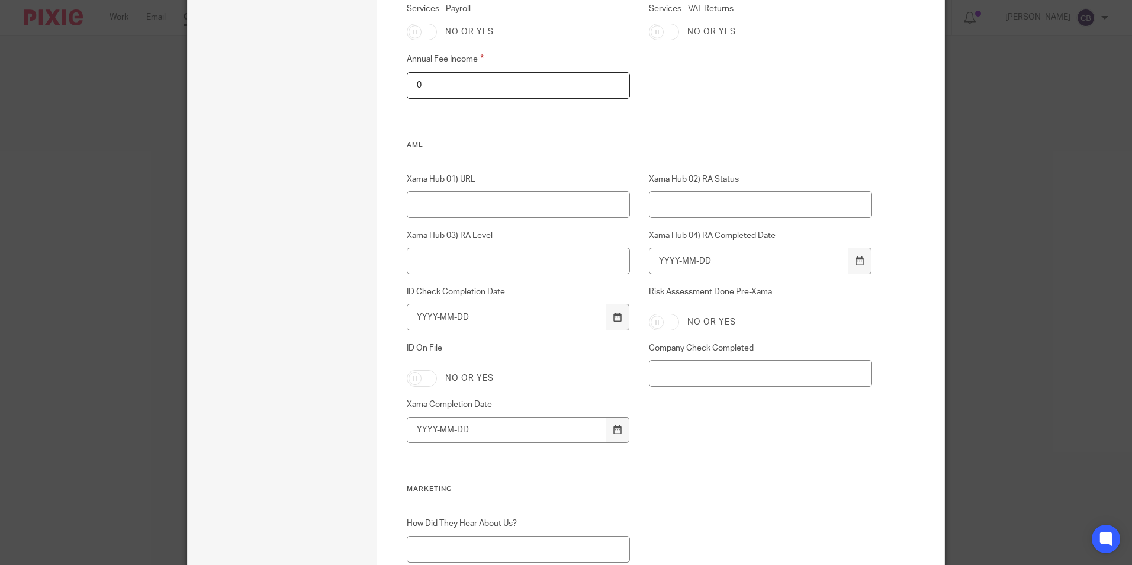
scroll to position [1338, 0]
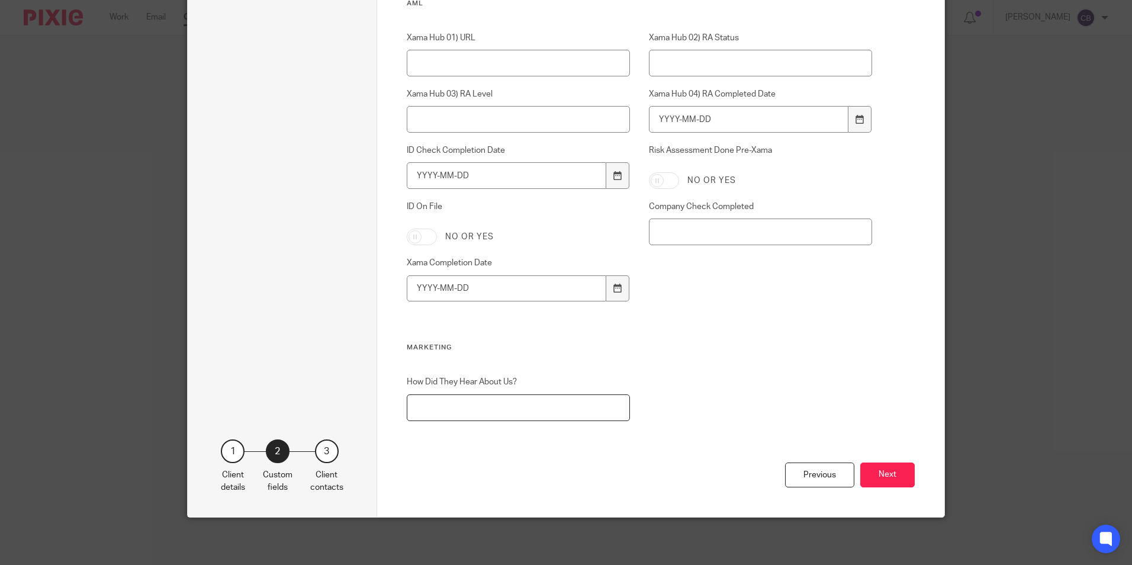
click at [550, 411] on input "How Did They Hear About Us?" at bounding box center [519, 407] width 224 height 27
type input "Facebook"
click at [865, 475] on button "Next" at bounding box center [887, 474] width 54 height 25
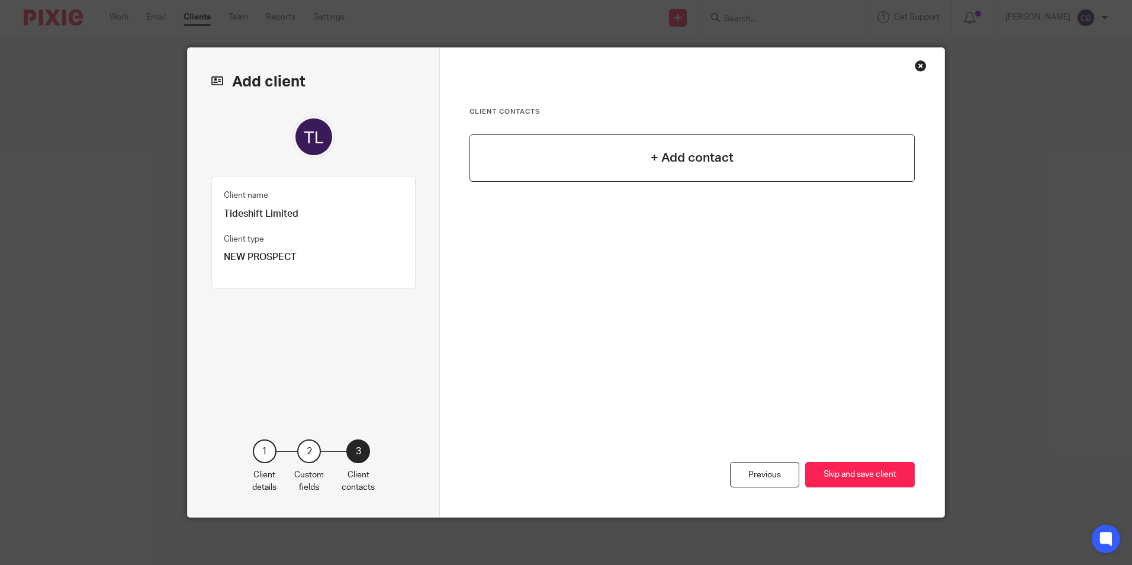
click at [661, 163] on h4 "+ Add contact" at bounding box center [692, 158] width 83 height 18
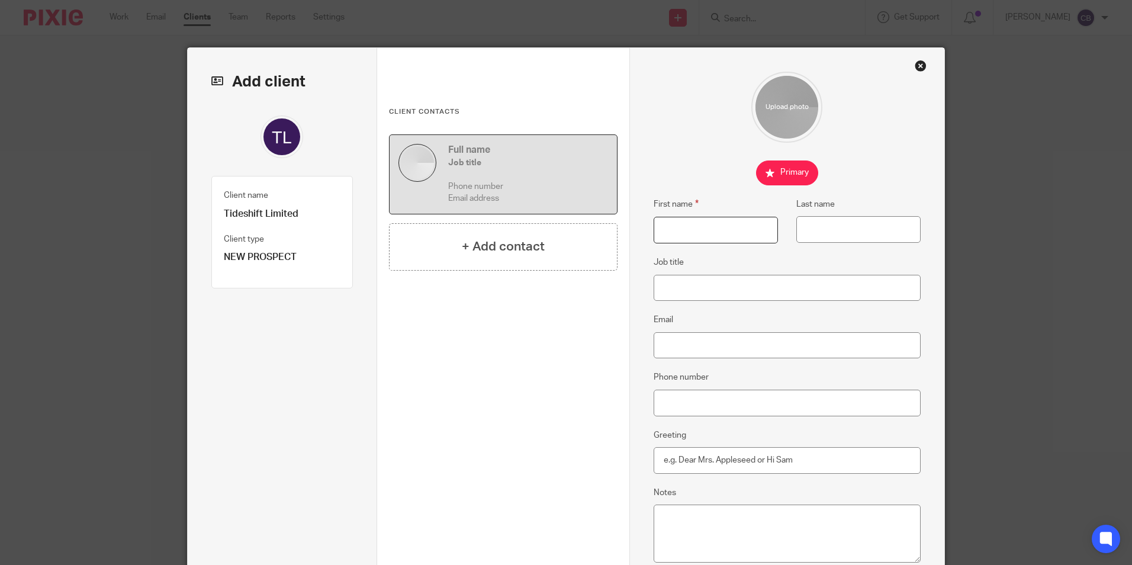
click at [750, 225] on input "First name" at bounding box center [715, 230] width 124 height 27
type input "Joe"
type input "Holmes"
click at [733, 289] on input "Job title" at bounding box center [787, 288] width 268 height 27
type input "Director"
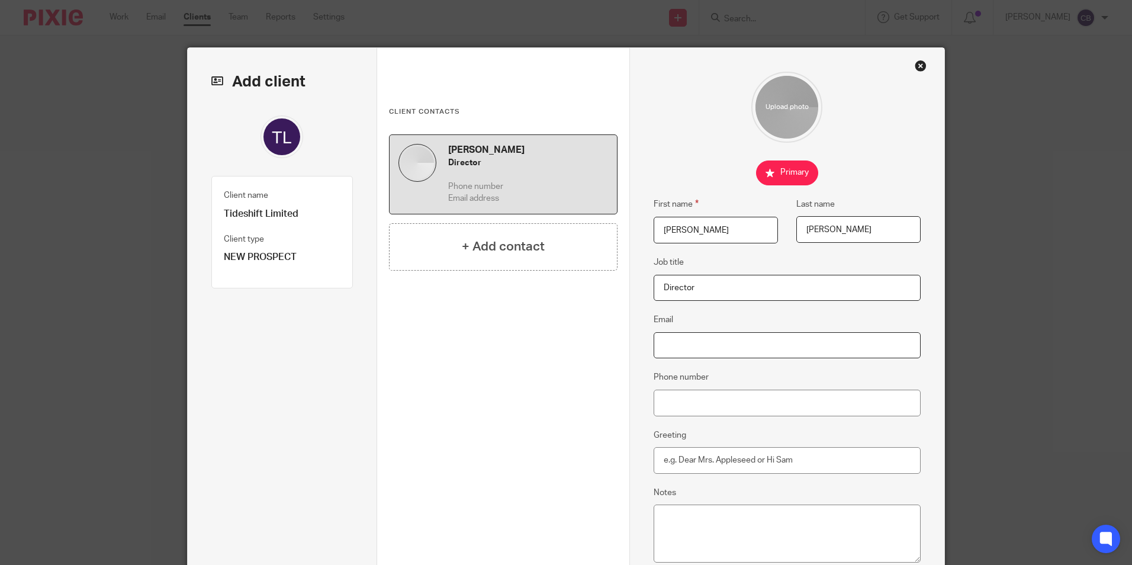
click at [718, 350] on input "Email" at bounding box center [787, 345] width 268 height 27
paste input "joe@tideshiftmarketing.co.uk"
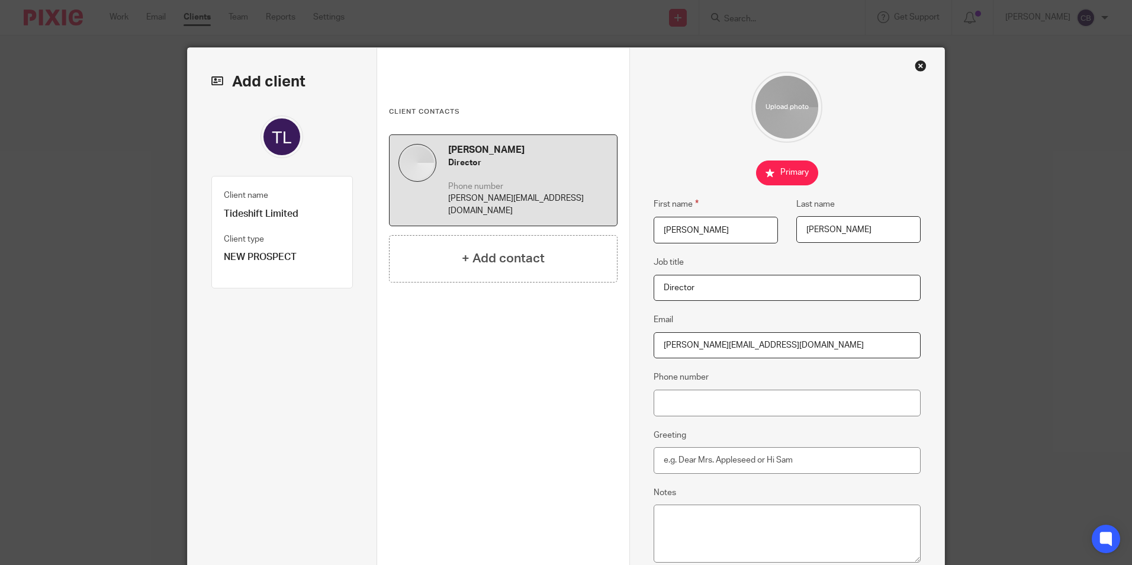
type input "joe@tideshiftmarketing.co.uk"
click at [709, 404] on input "Phone number" at bounding box center [787, 402] width 268 height 27
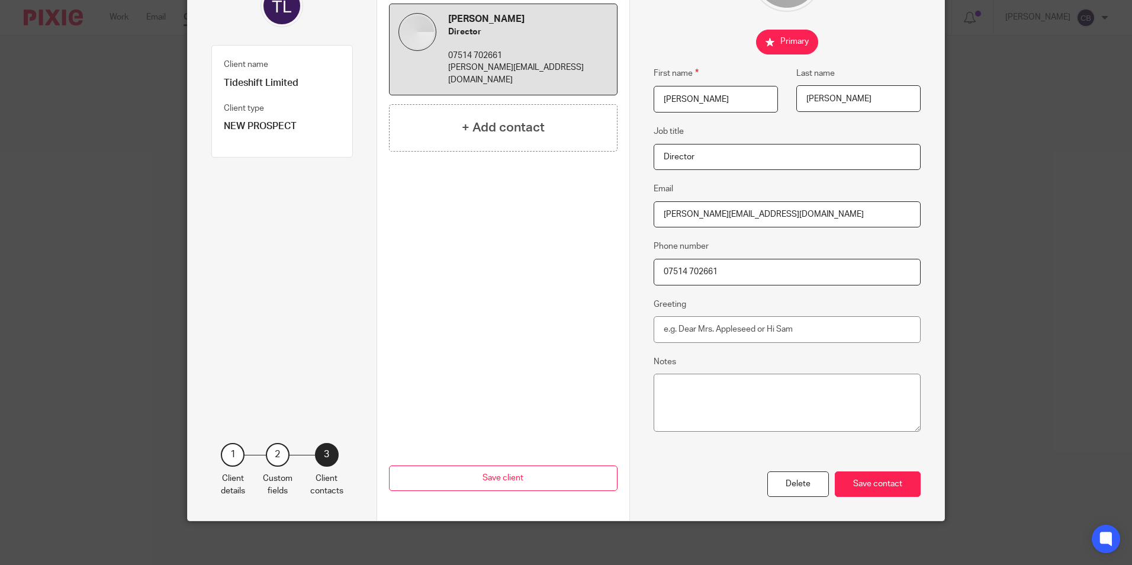
scroll to position [134, 0]
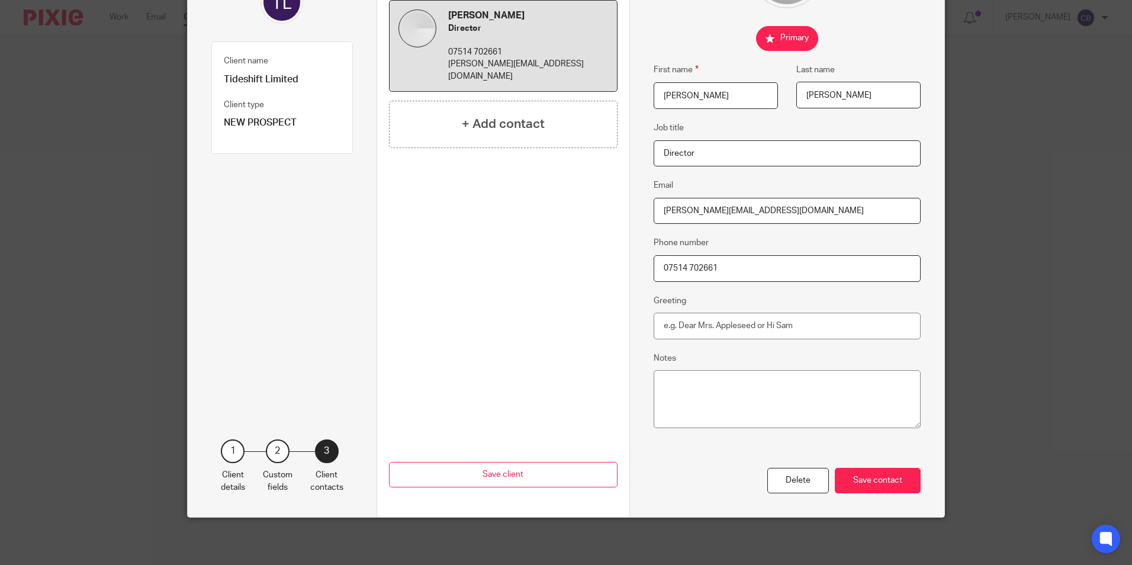
type input "07514 702661"
click at [730, 398] on textarea "Notes" at bounding box center [787, 399] width 268 height 58
click at [868, 476] on div "Save contact" at bounding box center [878, 480] width 86 height 25
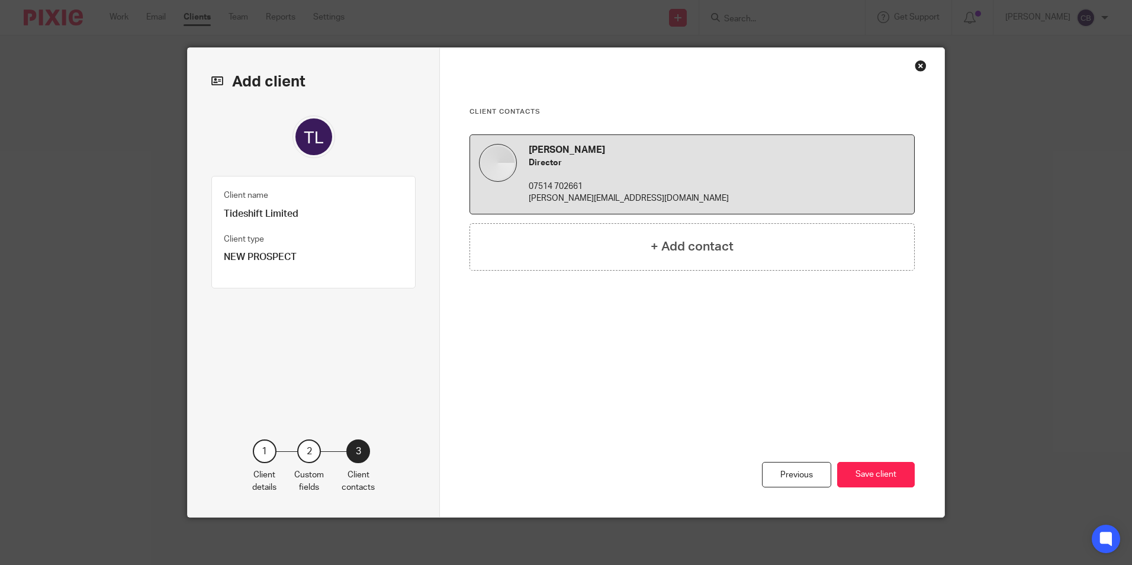
scroll to position [0, 0]
click at [862, 473] on button "Save client" at bounding box center [876, 474] width 78 height 25
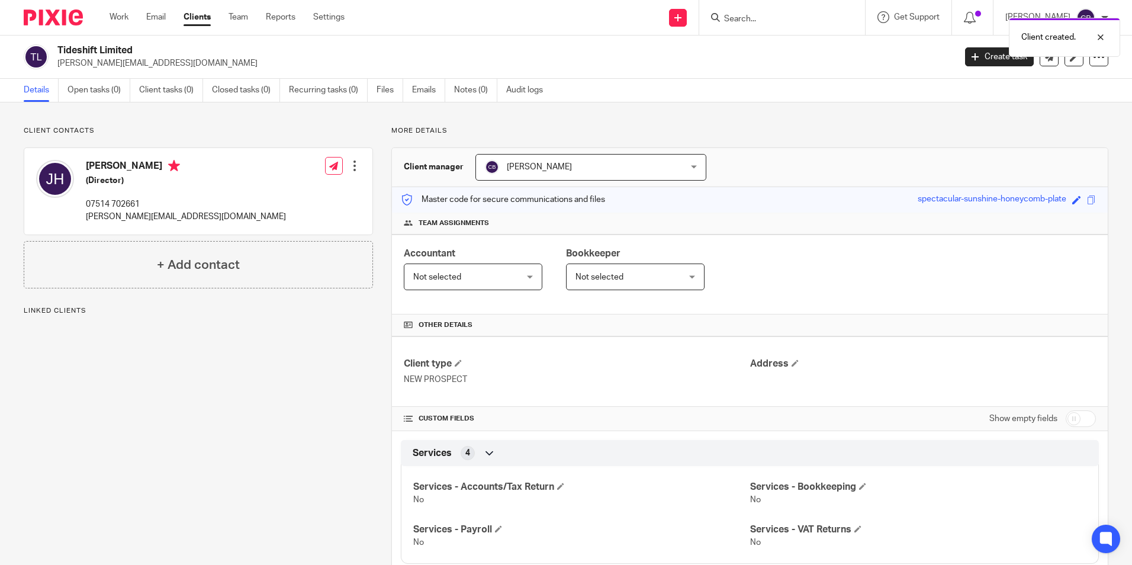
click at [145, 116] on div "Client contacts [PERSON_NAME] (Director) 07514 702661 [PERSON_NAME][EMAIL_ADDRE…" at bounding box center [566, 394] width 1132 height 584
click at [94, 93] on link "Open tasks (0)" at bounding box center [98, 90] width 63 height 23
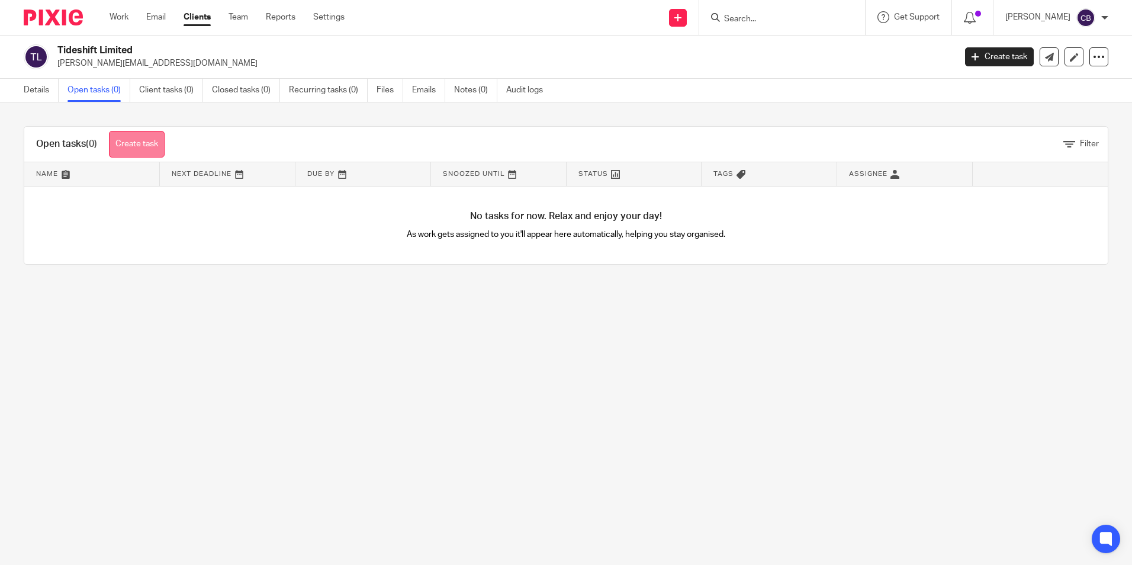
click at [159, 143] on link "Create task" at bounding box center [137, 144] width 56 height 27
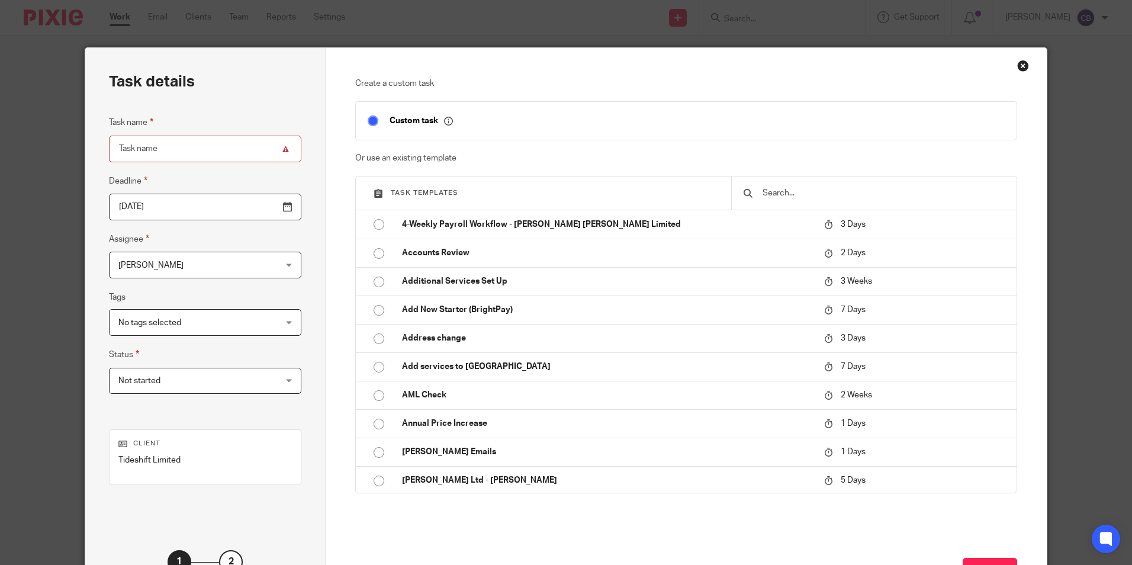
click at [776, 192] on input "text" at bounding box center [882, 192] width 243 height 13
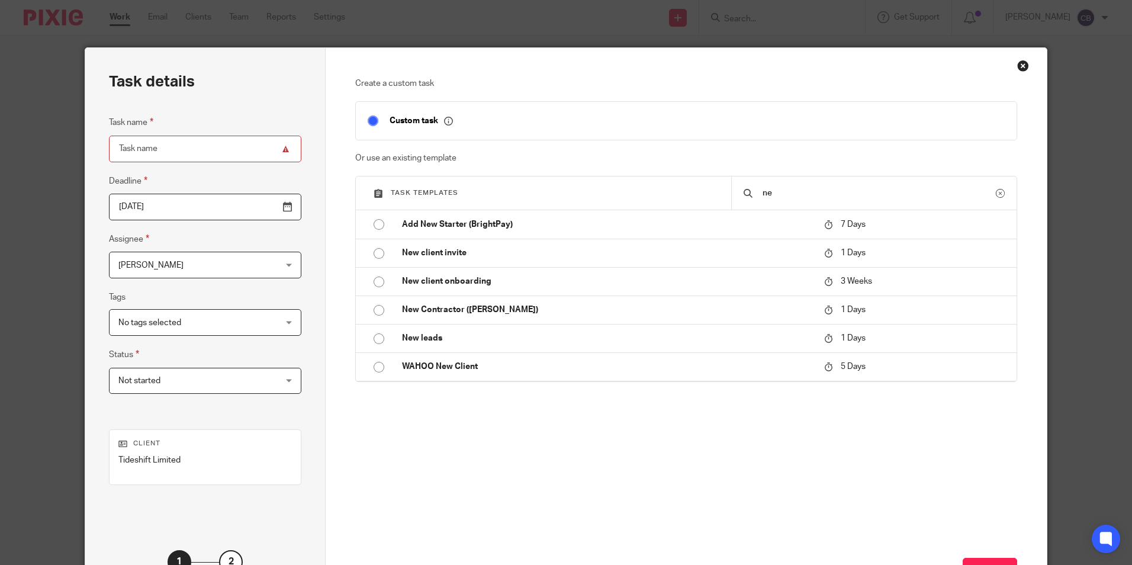
type input "n"
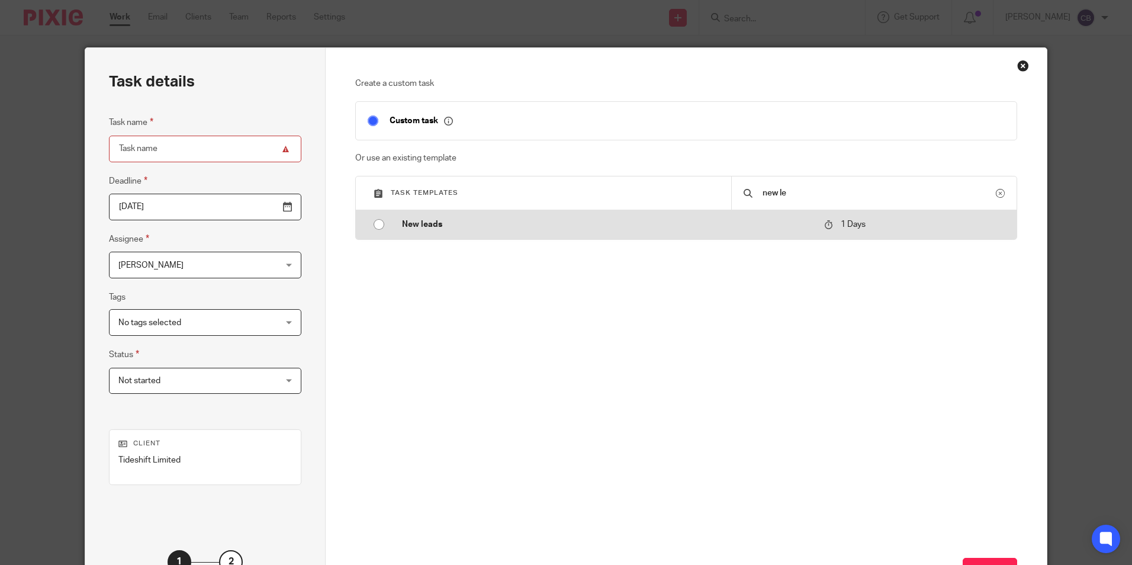
type input "new le"
click at [758, 227] on p "New leads" at bounding box center [607, 224] width 410 height 12
type input "[DATE]"
type input "New leads"
checkbox input "false"
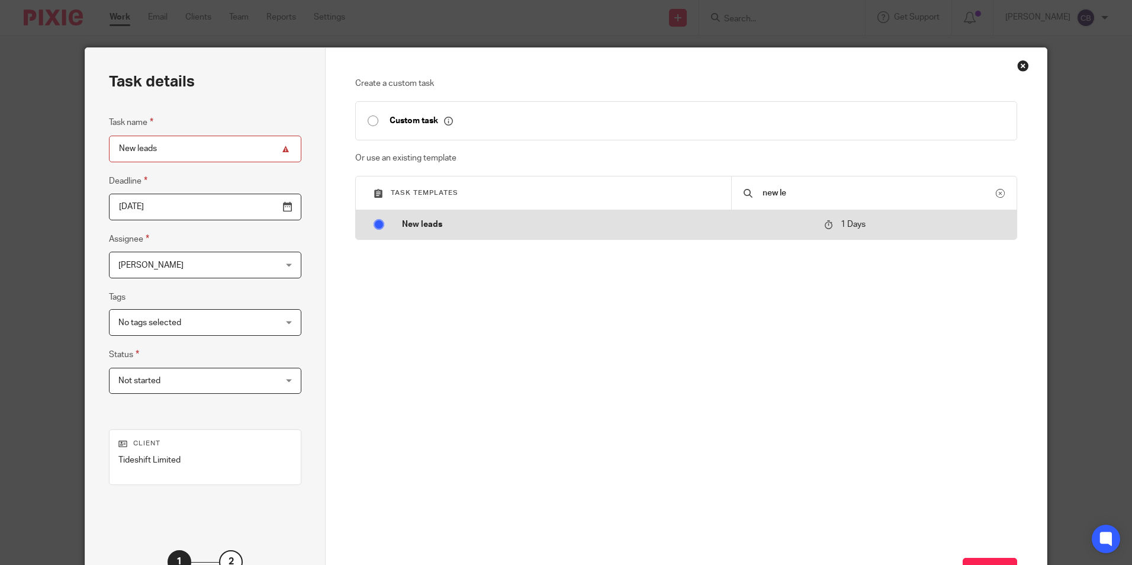
radio input "true"
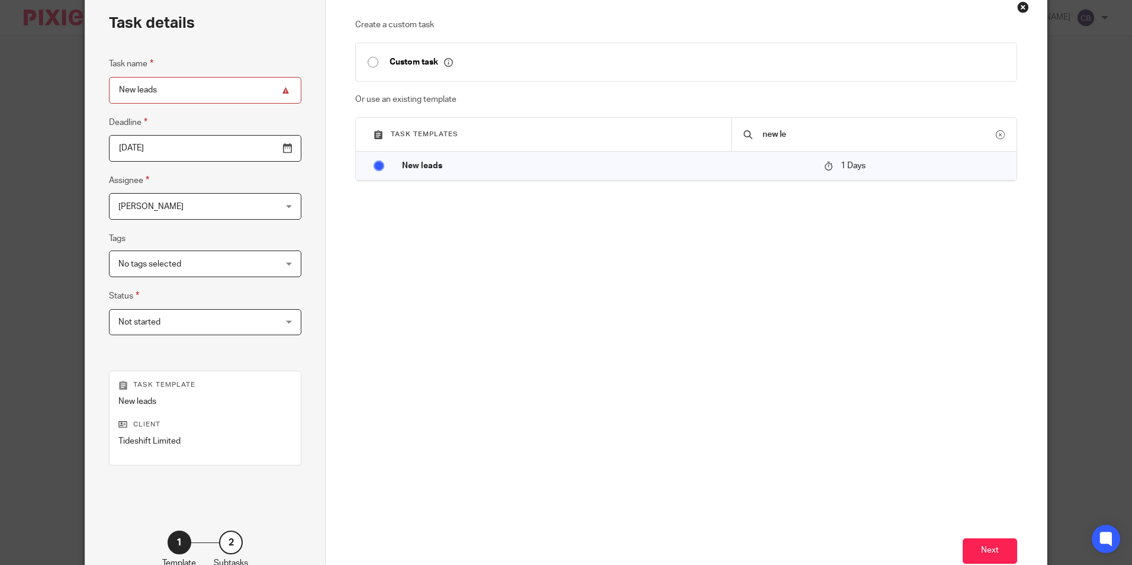
scroll to position [135, 0]
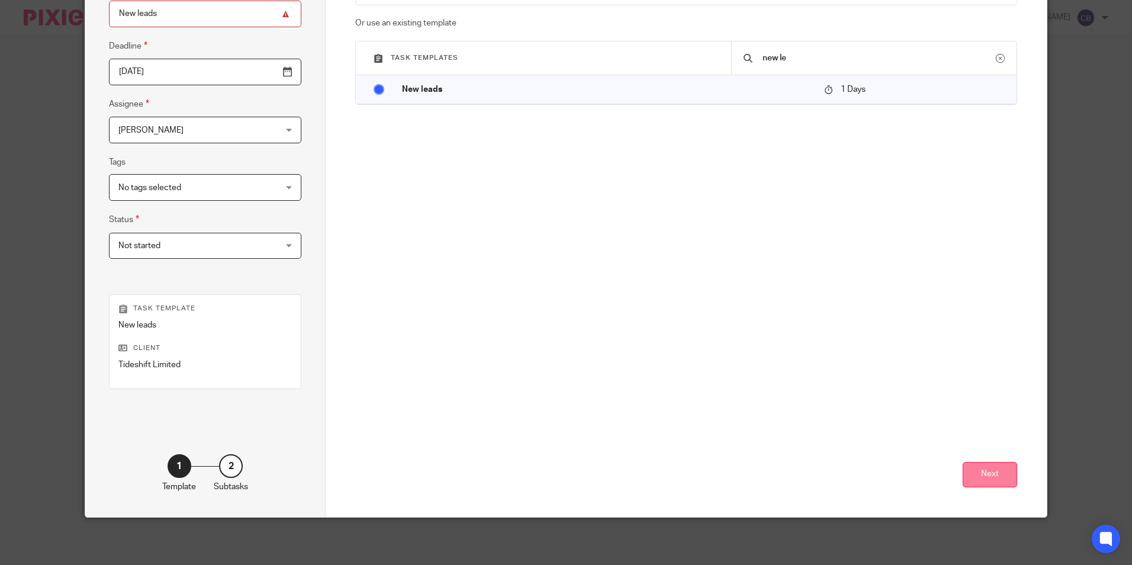
click at [983, 464] on button "Next" at bounding box center [989, 474] width 54 height 25
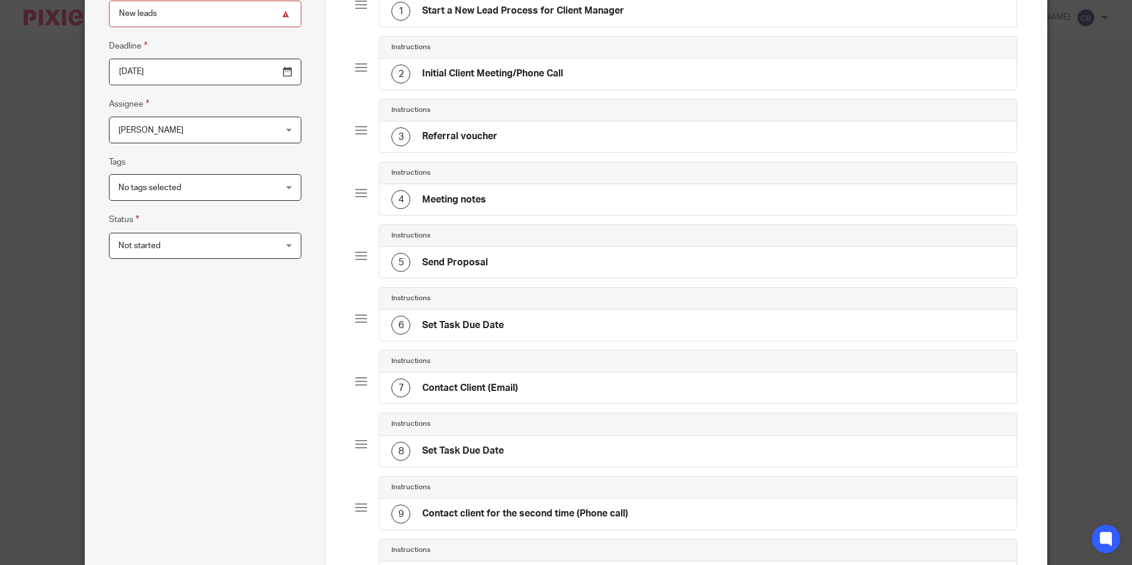
scroll to position [0, 0]
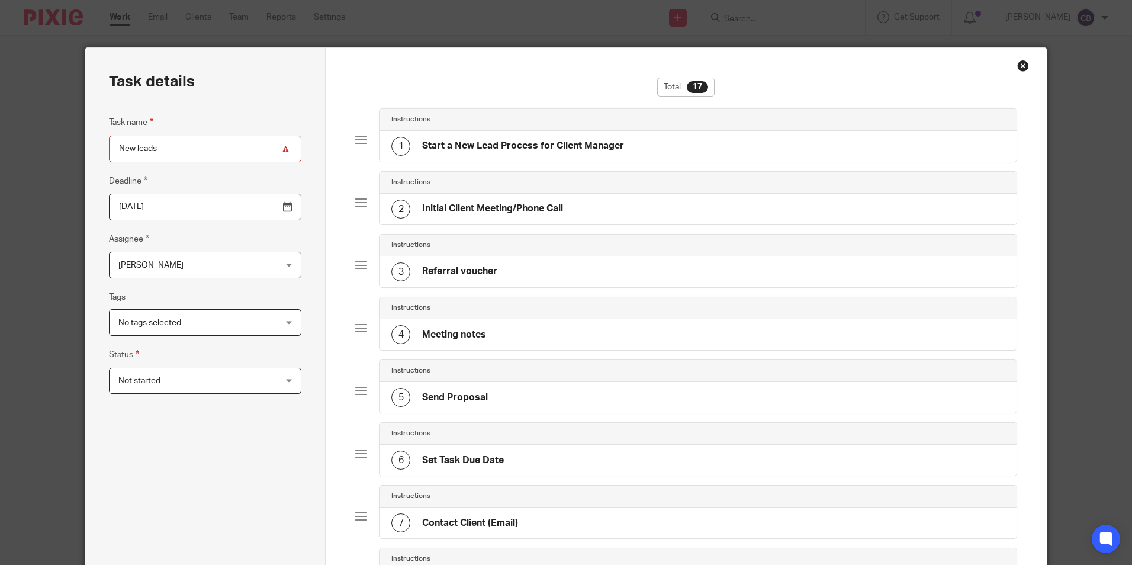
click at [484, 130] on div "Instructions" at bounding box center [697, 120] width 636 height 22
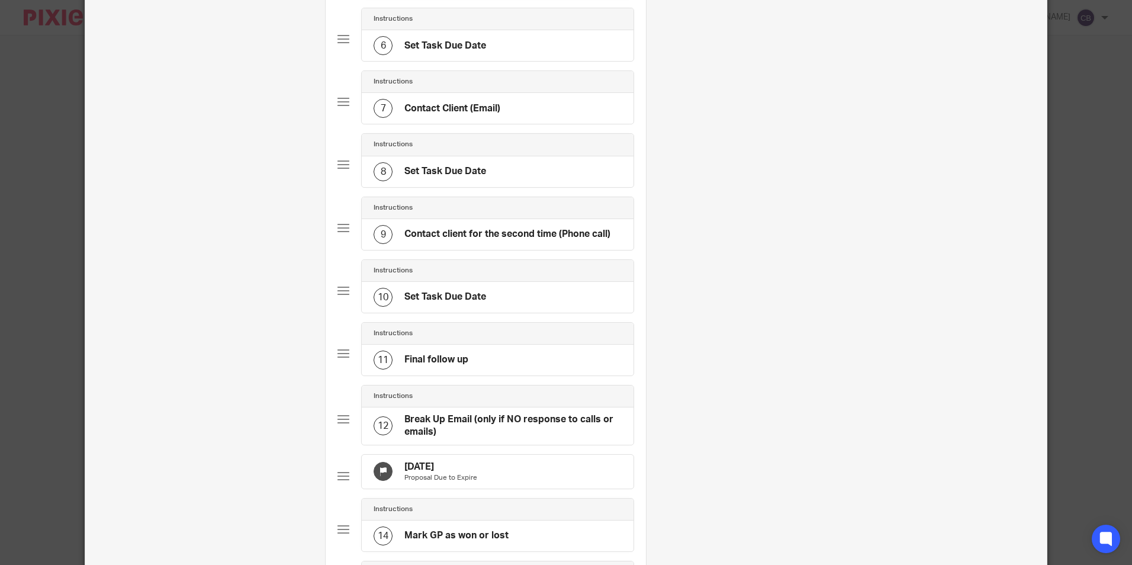
scroll to position [118, 0]
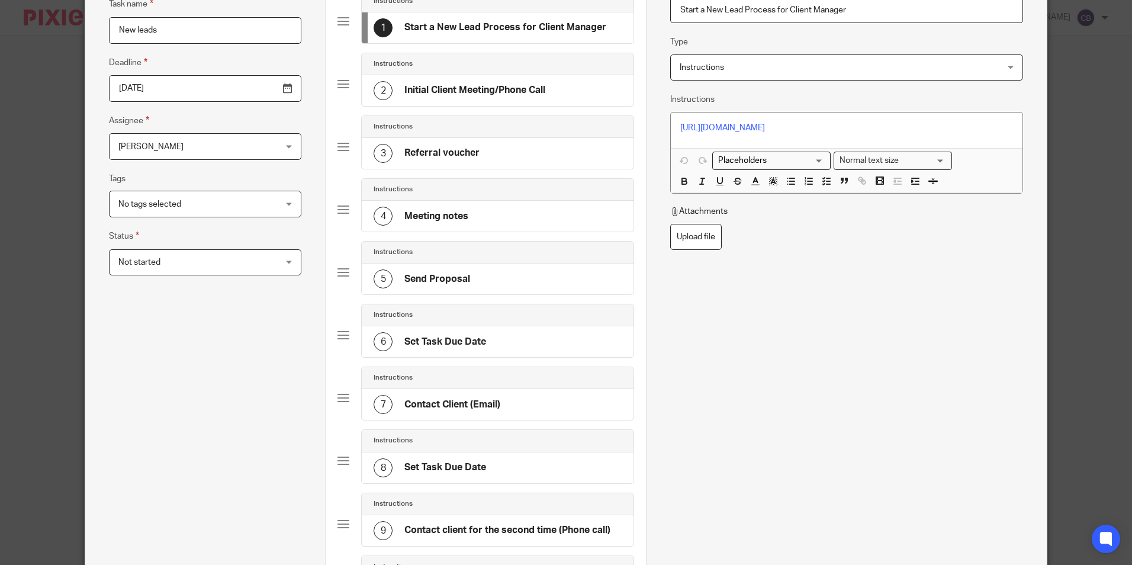
click at [527, 84] on h4 "Initial Client Meeting/Phone Call" at bounding box center [474, 90] width 141 height 12
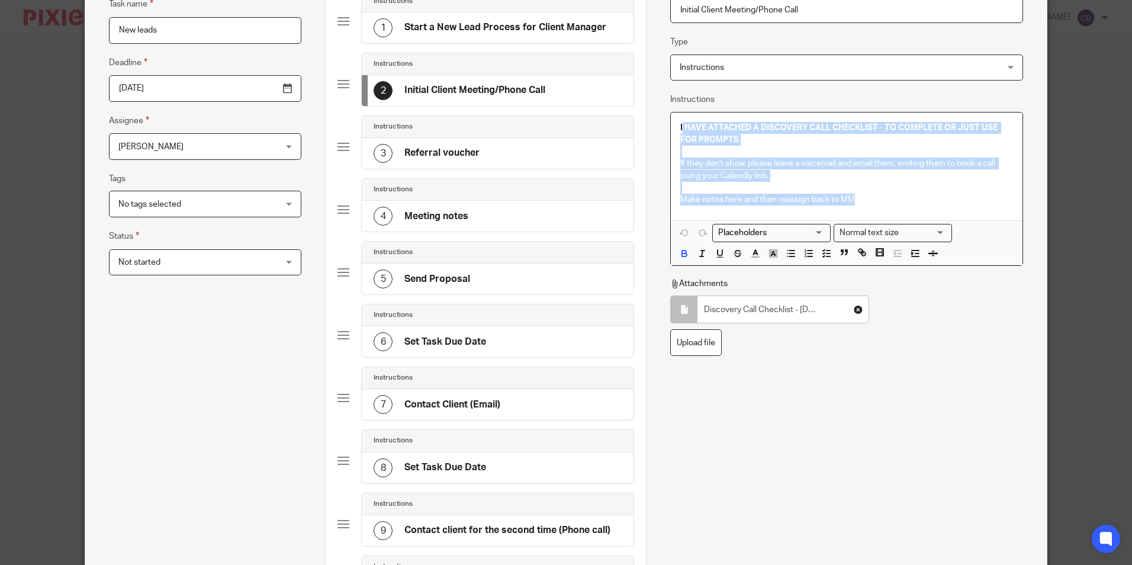
drag, startPoint x: 880, startPoint y: 201, endPoint x: 679, endPoint y: 124, distance: 215.7
click at [679, 124] on div "I HAVE ATTACHED A DISCOVERY CALL CHECKLIST - TO COMPLETE OR JUST USE FOR PROMPT…" at bounding box center [846, 166] width 351 height 108
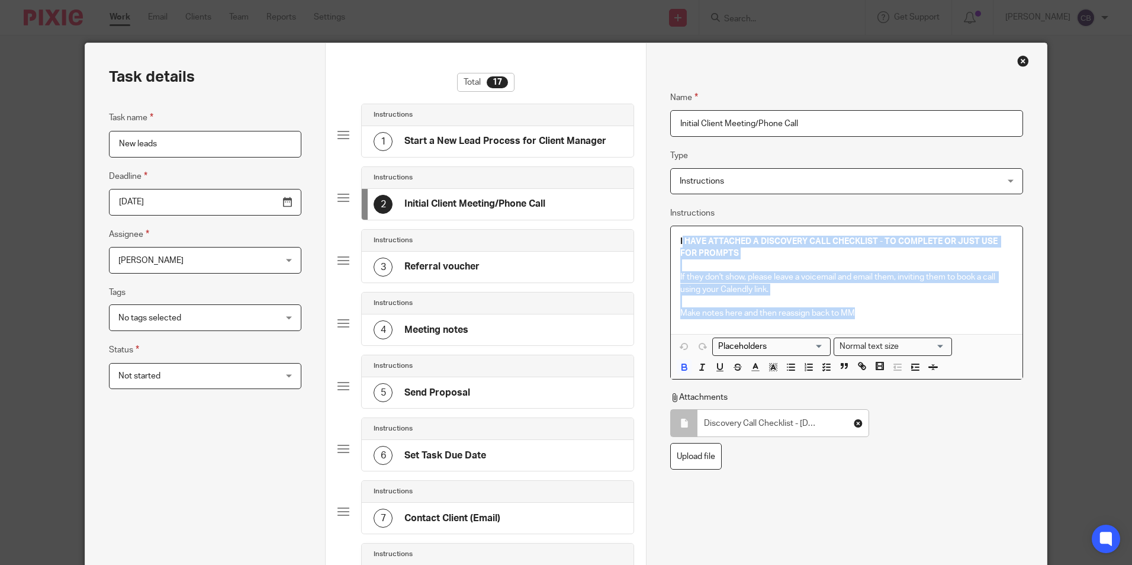
scroll to position [0, 0]
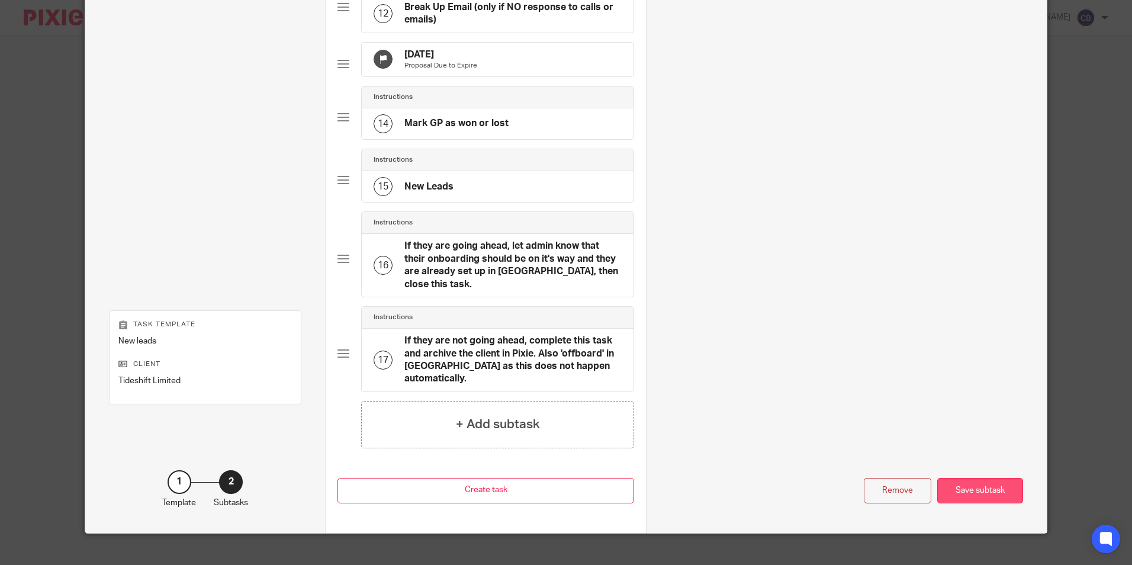
click at [965, 478] on div "Save subtask" at bounding box center [980, 490] width 86 height 25
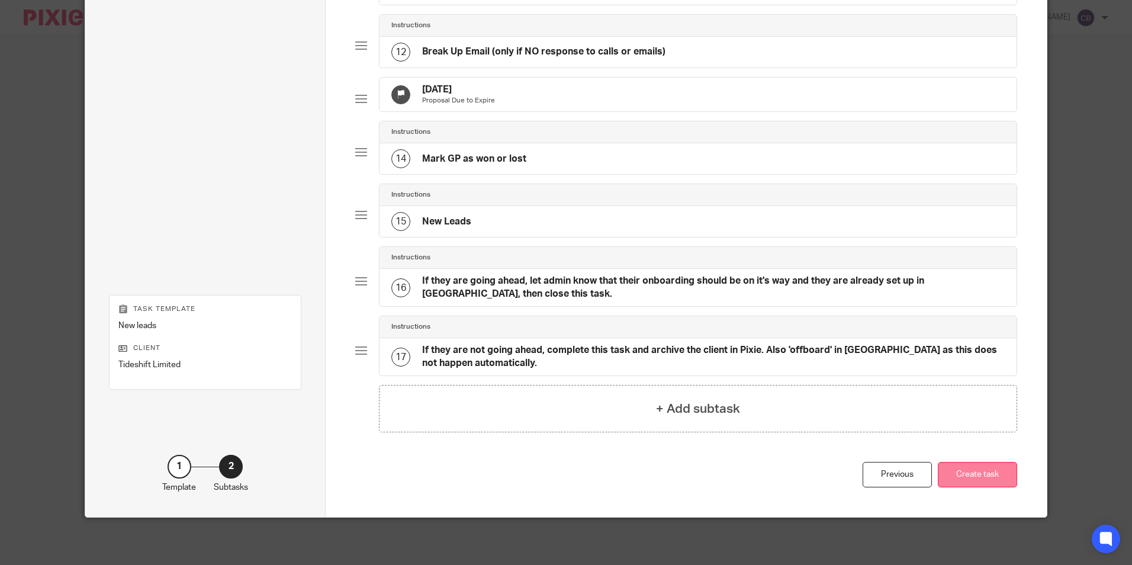
click at [985, 468] on button "Create task" at bounding box center [977, 474] width 79 height 25
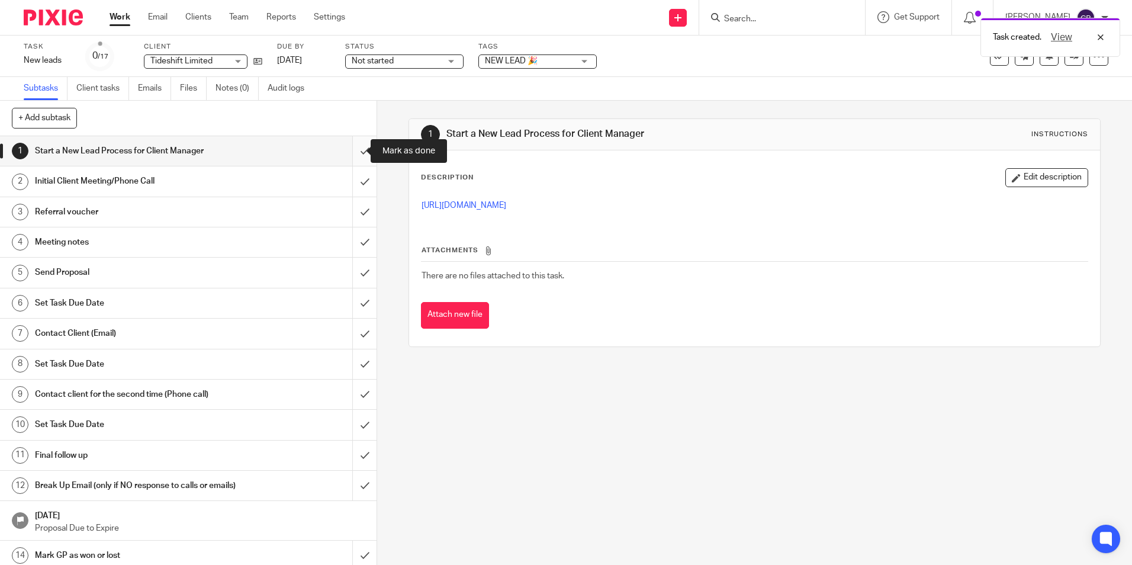
click at [349, 153] on input "submit" at bounding box center [188, 151] width 376 height 30
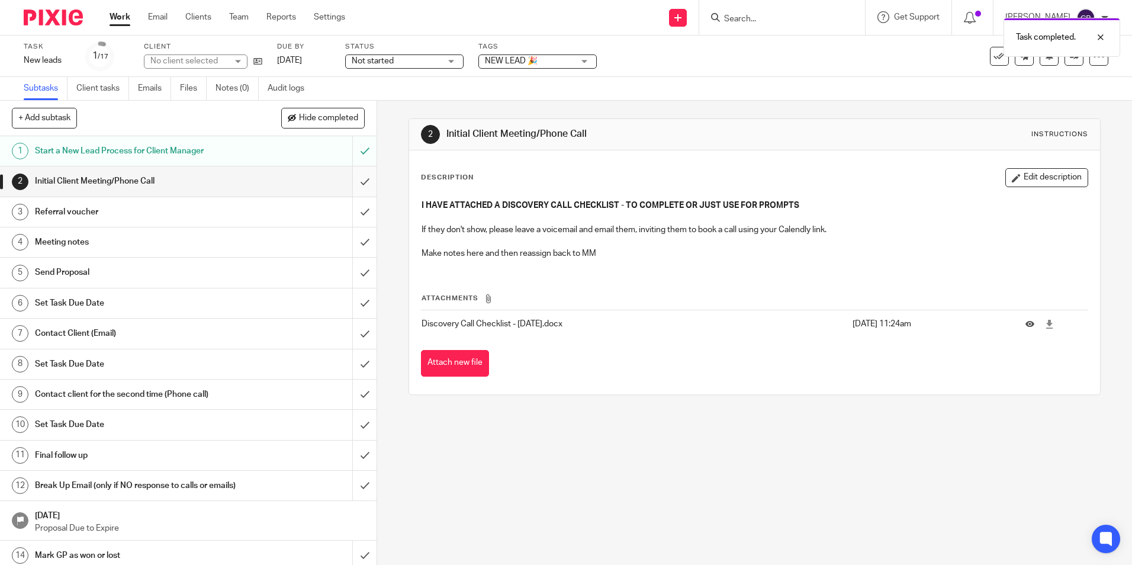
click at [346, 178] on input "submit" at bounding box center [188, 181] width 376 height 30
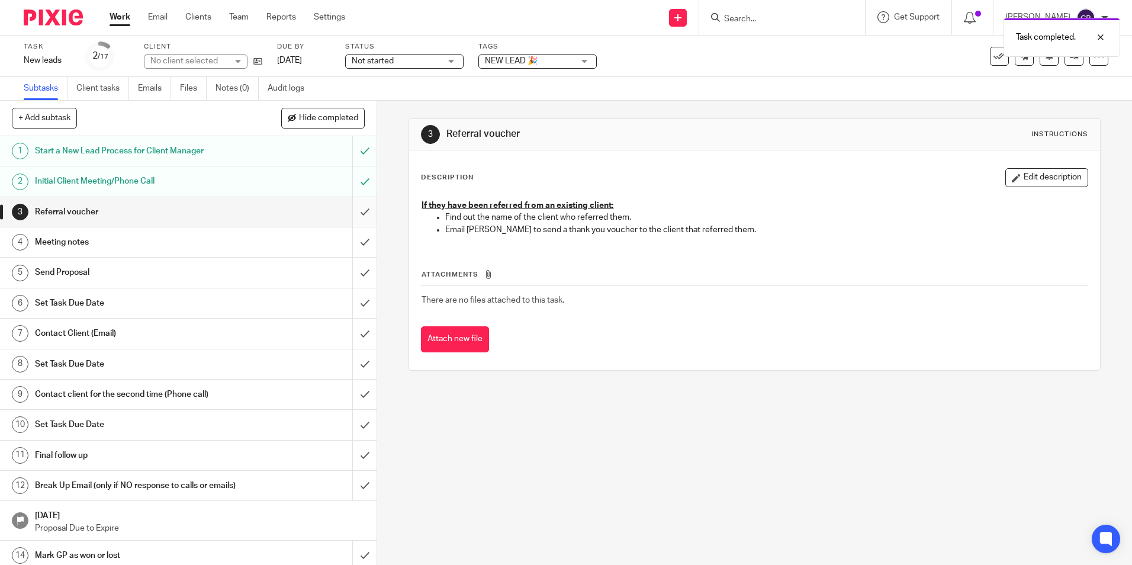
click at [348, 207] on input "submit" at bounding box center [188, 212] width 376 height 30
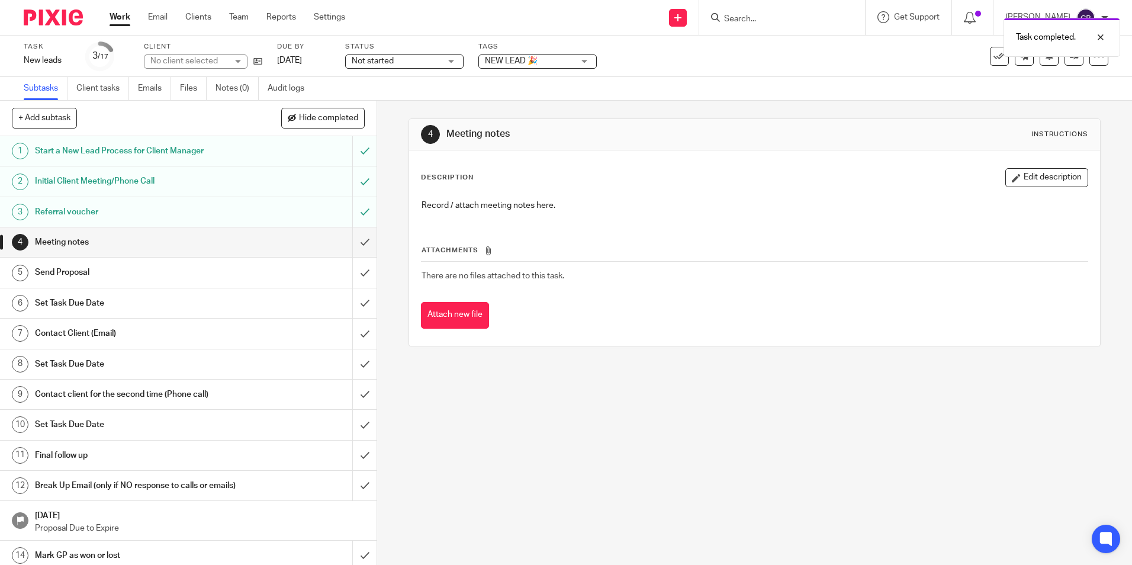
click at [607, 217] on div "Record / attach meeting notes here." at bounding box center [754, 207] width 677 height 27
drag, startPoint x: 1000, startPoint y: 186, endPoint x: 862, endPoint y: 205, distance: 139.7
click at [1005, 186] on button "Edit description" at bounding box center [1046, 177] width 83 height 19
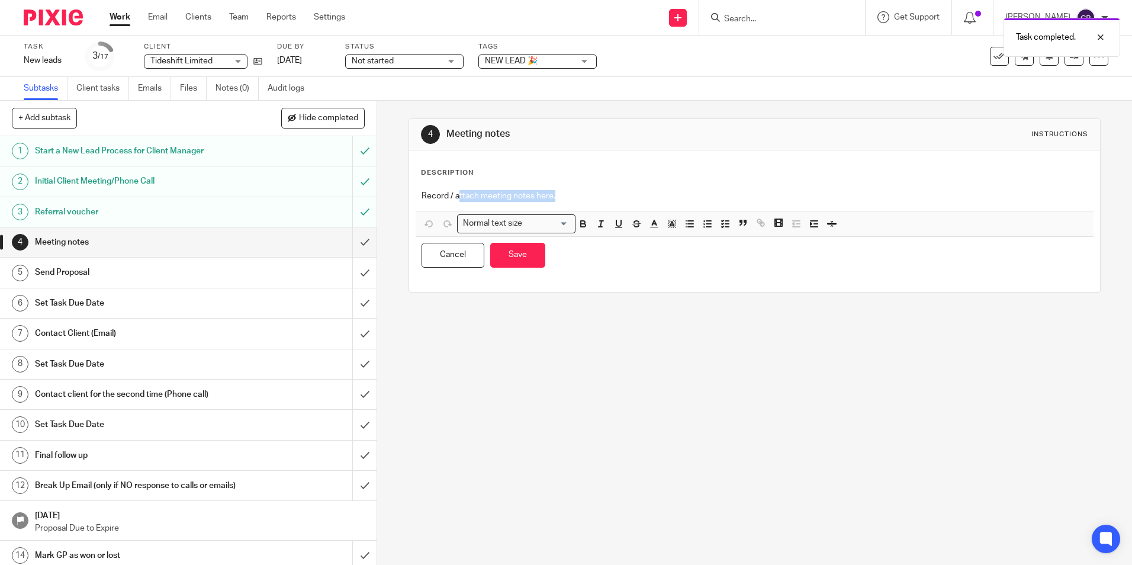
drag, startPoint x: 509, startPoint y: 200, endPoint x: 370, endPoint y: 199, distance: 139.1
click at [370, 199] on div "+ Add subtask Hide completed Cancel + Add 1 Start a New Lead Process for Client…" at bounding box center [566, 333] width 1132 height 464
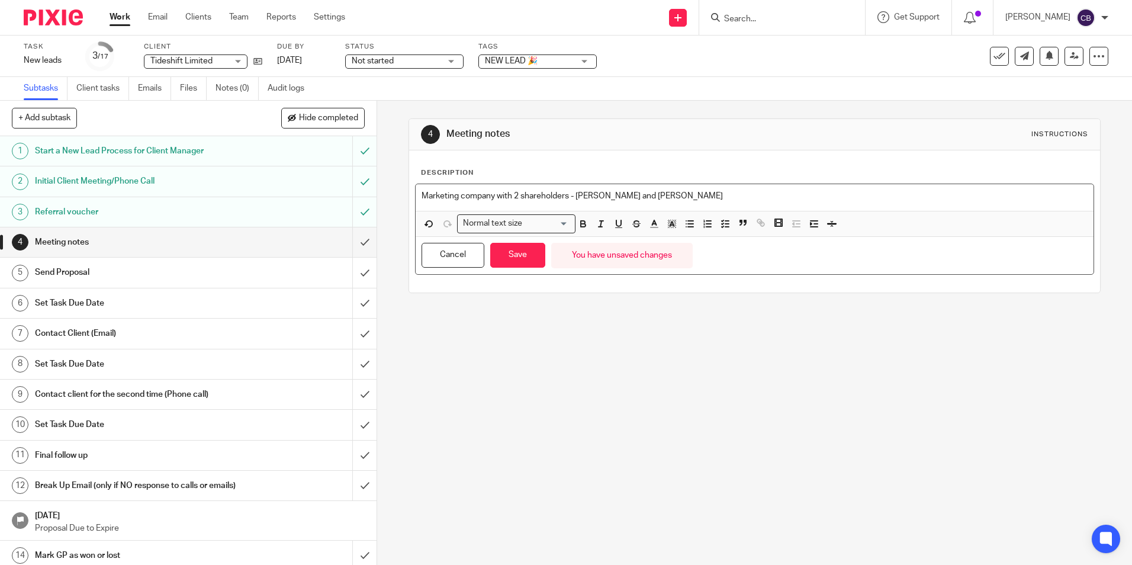
click at [704, 198] on p "Marketing company with 2 shareholders - Joseph Holmes and Lily-May" at bounding box center [753, 196] width 665 height 12
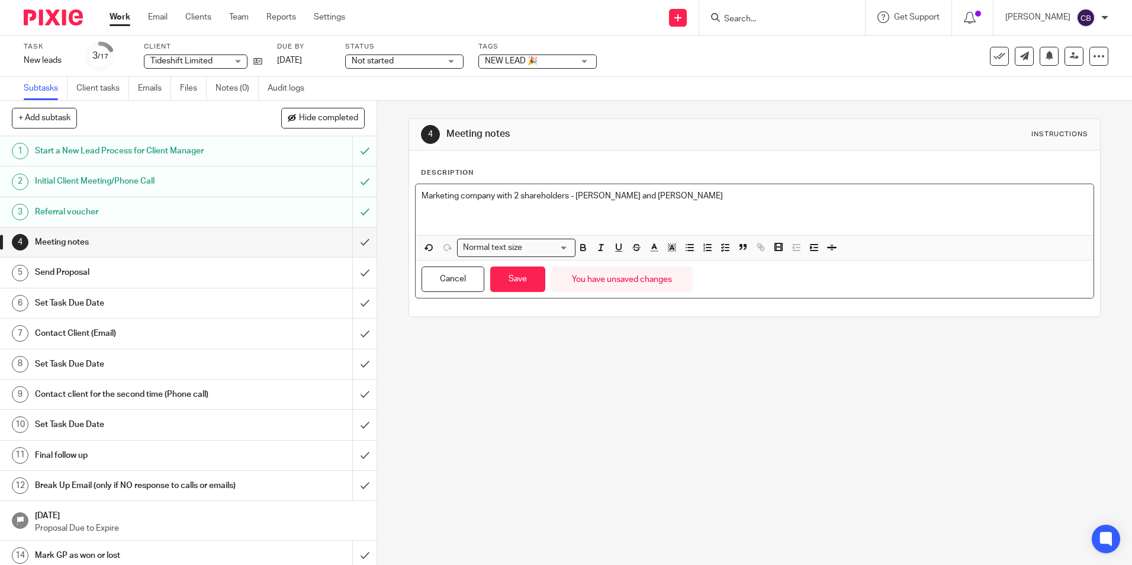
click at [500, 216] on p at bounding box center [753, 220] width 665 height 12
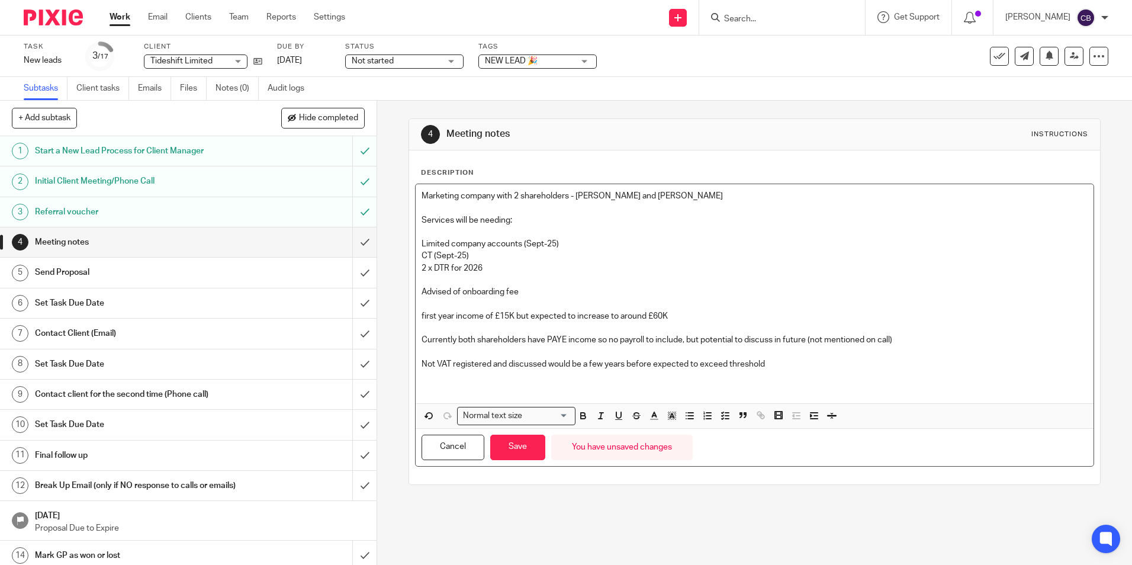
click at [512, 263] on p "2 x DTR for 2026" at bounding box center [753, 268] width 665 height 12
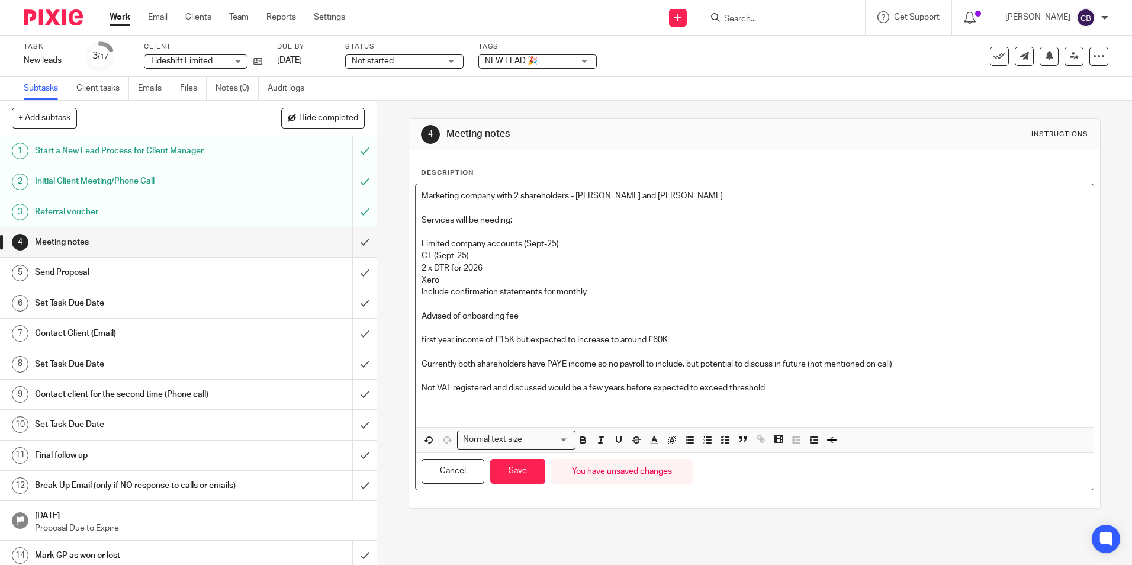
click at [459, 281] on p "Xero" at bounding box center [753, 280] width 665 height 12
click at [585, 284] on p "Xero" at bounding box center [753, 280] width 665 height 12
click at [586, 290] on p "Include confirmation statements for monthly" at bounding box center [753, 292] width 665 height 12
click at [616, 288] on p "Include confirmation statements for monthly" at bounding box center [753, 292] width 665 height 12
click at [536, 313] on p "Advised of onboarding fee" at bounding box center [753, 316] width 665 height 12
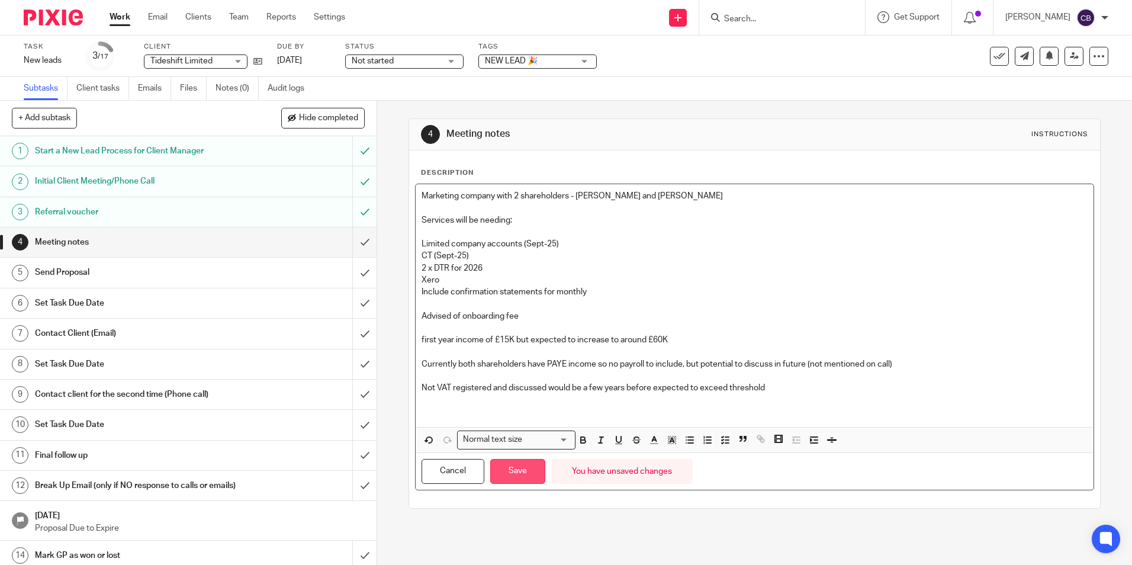
click at [526, 471] on button "Save" at bounding box center [517, 471] width 55 height 25
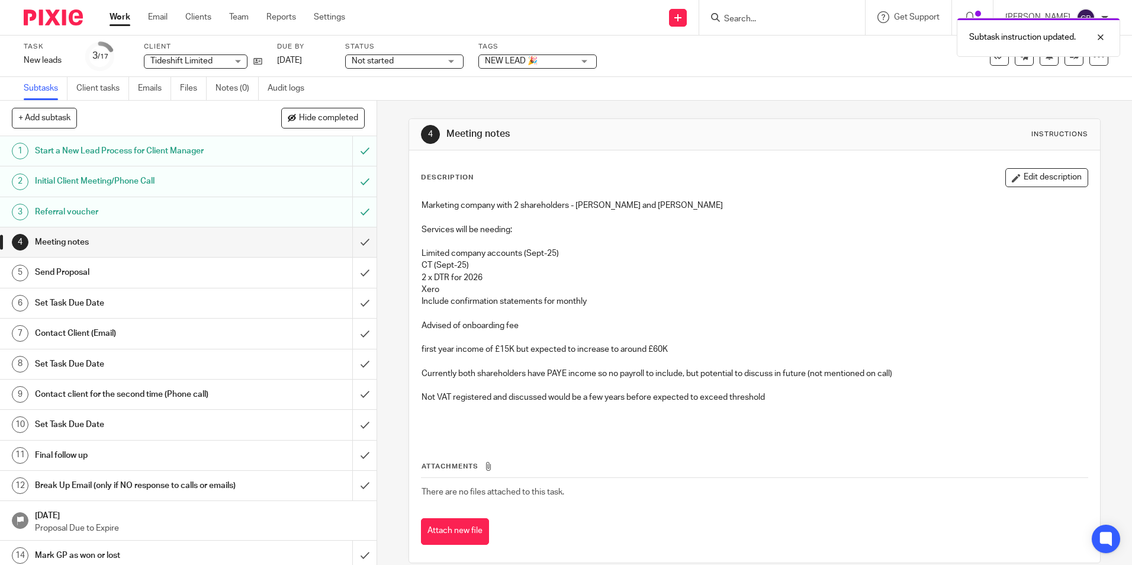
click at [562, 206] on p "Marketing company with 2 shareholders - Joseph Holmes and Lily-May Cameron" at bounding box center [753, 205] width 665 height 12
click at [527, 171] on div "Description Edit description" at bounding box center [754, 177] width 666 height 19
click at [484, 177] on div "Description Edit description" at bounding box center [754, 177] width 666 height 19
click at [752, 273] on p "2 x DTR for 2026" at bounding box center [753, 278] width 665 height 12
click at [587, 171] on div "Description Edit description" at bounding box center [754, 177] width 666 height 19
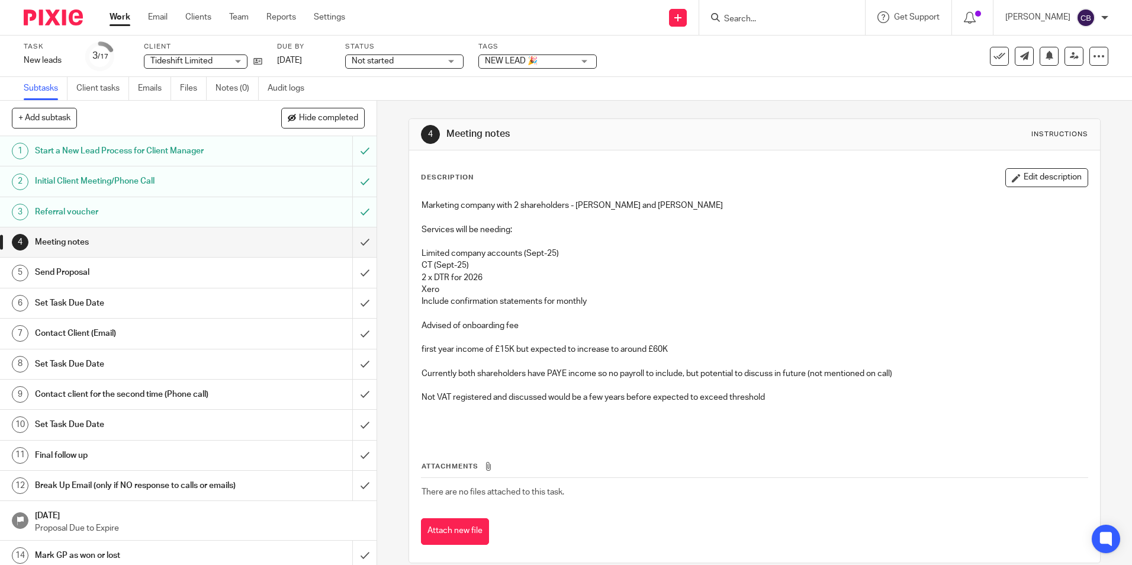
click at [459, 100] on div "Subtasks Client tasks Emails Files Notes (0) Audit logs" at bounding box center [566, 89] width 1132 height 24
click at [127, 15] on link "Work" at bounding box center [120, 17] width 21 height 12
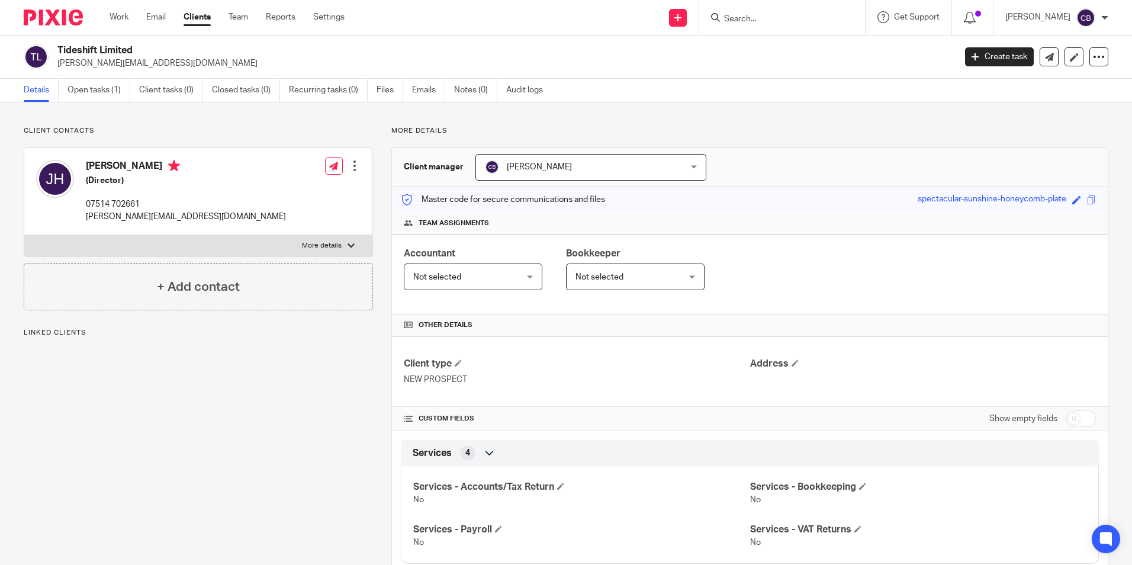
drag, startPoint x: 195, startPoint y: 118, endPoint x: 273, endPoint y: 130, distance: 79.6
click at [195, 118] on div "Client contacts Joe Holmes (Director) 07514 702661 joe@tideshiftmarketing.co.uk…" at bounding box center [566, 460] width 1132 height 716
click at [1070, 56] on icon at bounding box center [1074, 57] width 9 height 9
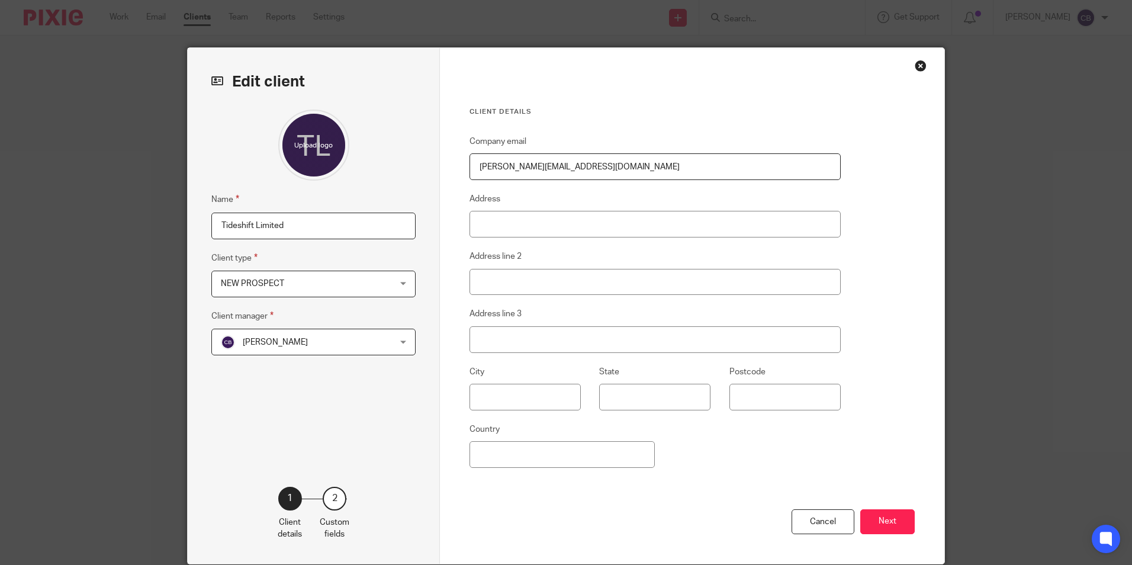
scroll to position [47, 0]
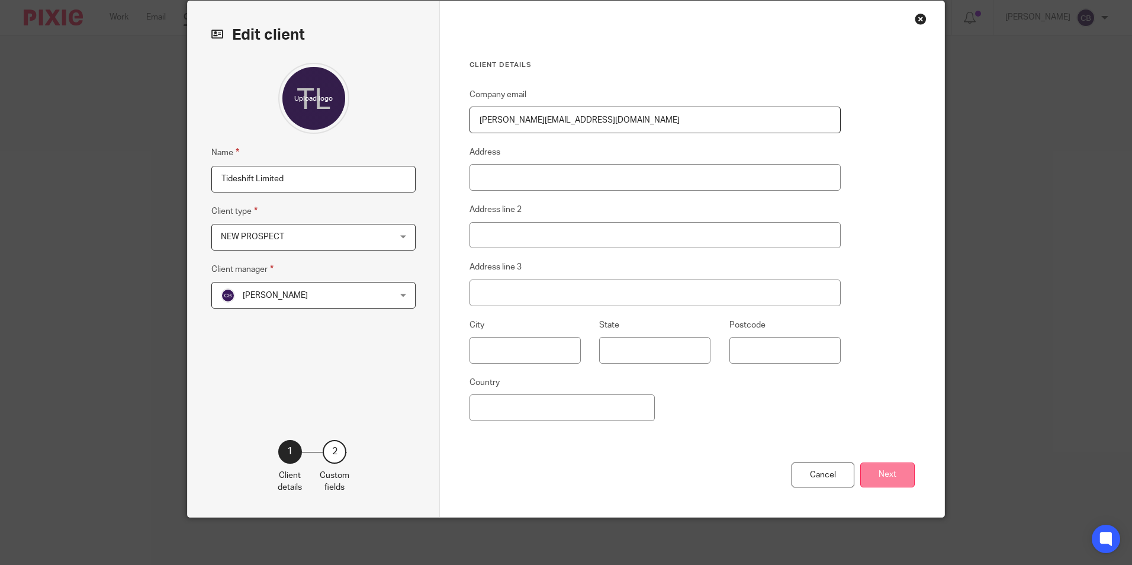
click at [882, 476] on button "Next" at bounding box center [887, 474] width 54 height 25
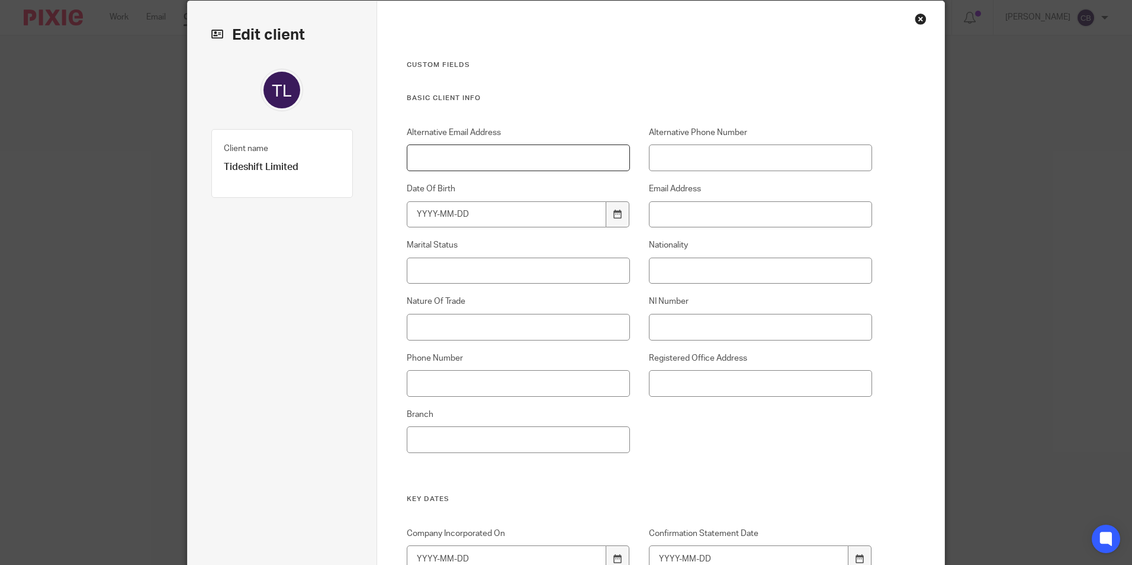
click at [508, 159] on input "Alternative Email Address" at bounding box center [519, 157] width 224 height 27
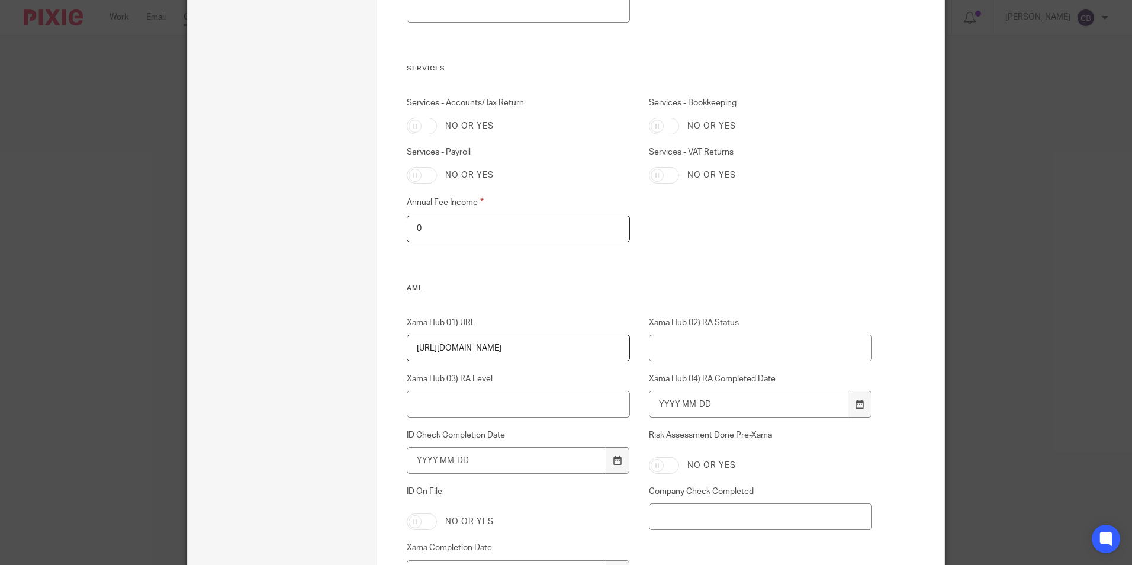
scroll to position [1338, 0]
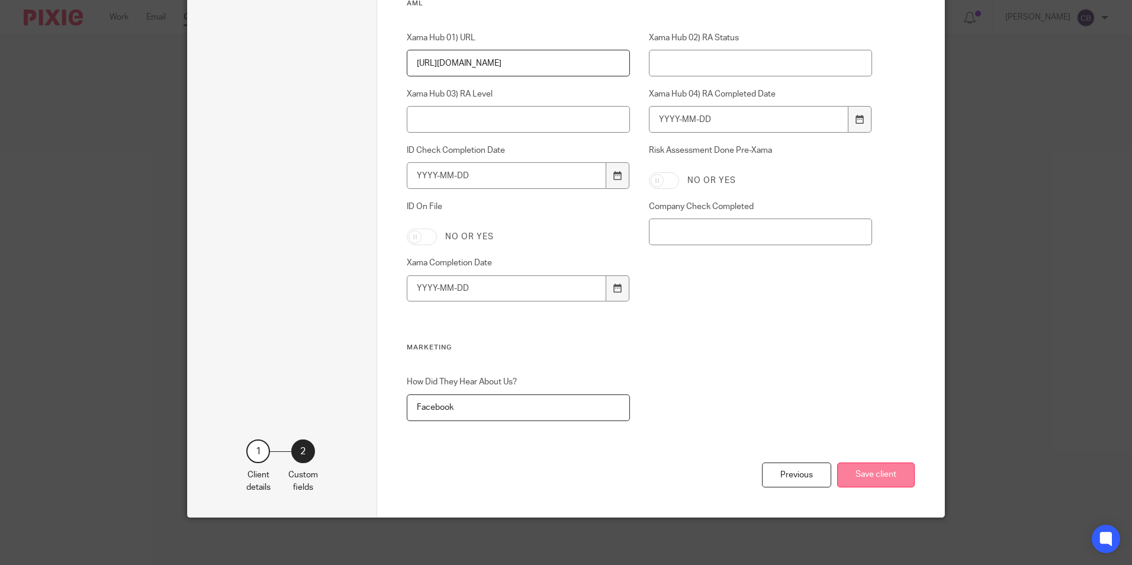
type input "lilymay@tideshiftmarketing.co.uk"
click at [877, 468] on button "Save client" at bounding box center [876, 474] width 78 height 25
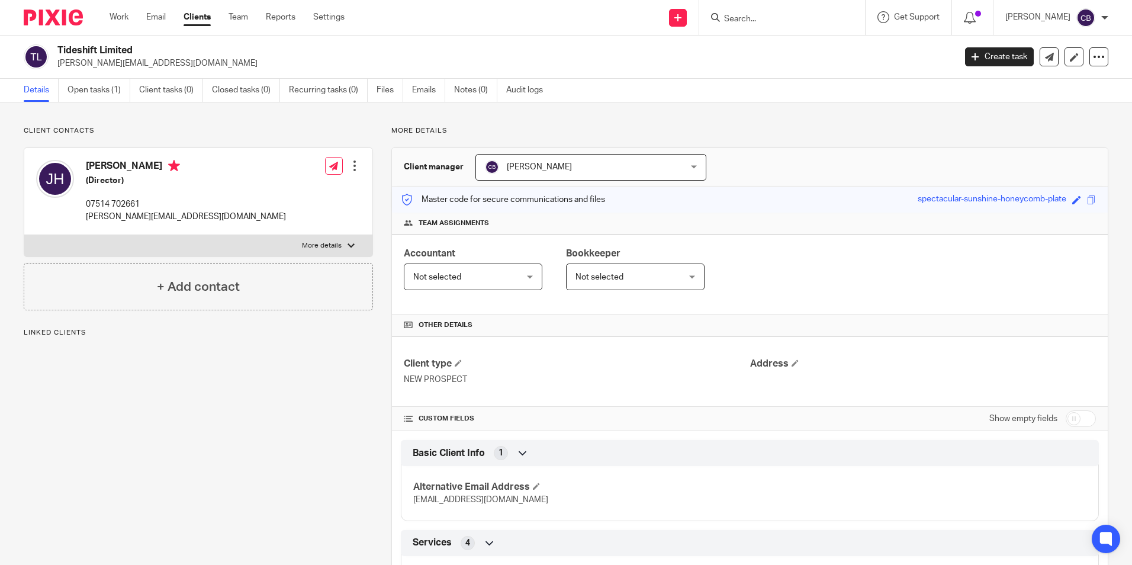
click at [273, 391] on div "Client contacts [PERSON_NAME] (Director) 07514 702661 [PERSON_NAME][EMAIL_ADDRE…" at bounding box center [189, 505] width 368 height 759
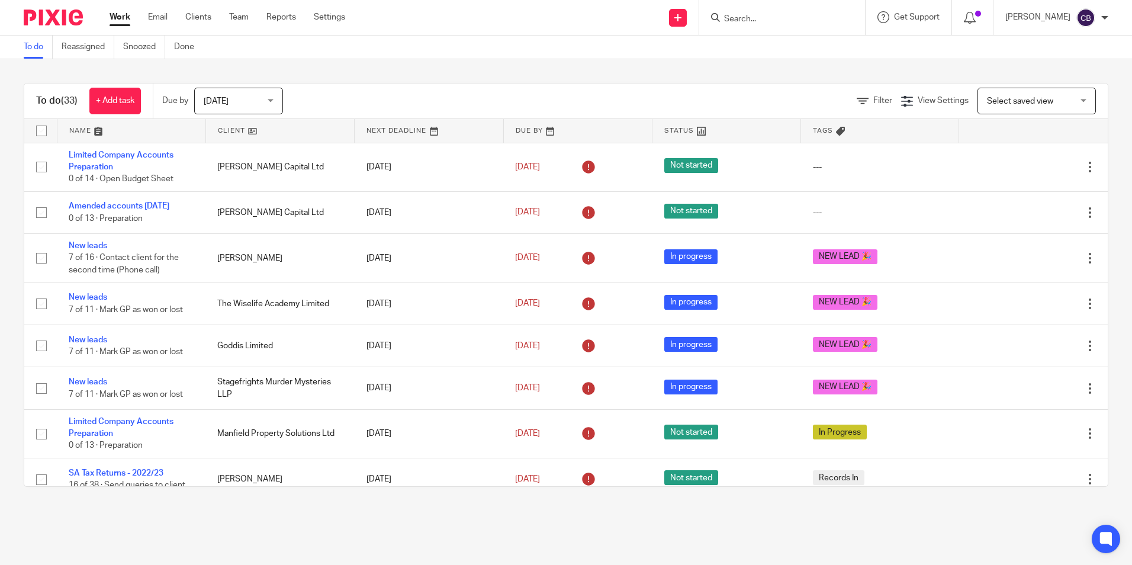
click at [291, 100] on div "[DATE] [DATE] [DATE] [DATE] This week Next week This month Next month All [DATE]" at bounding box center [244, 101] width 101 height 27
click at [255, 108] on span "[DATE]" at bounding box center [235, 100] width 63 height 25
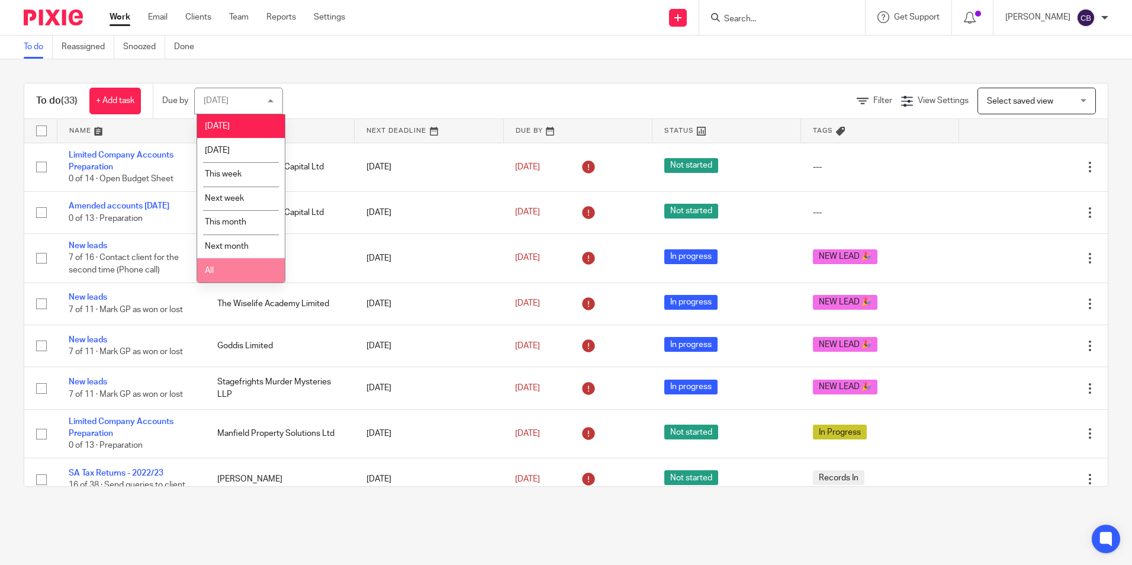
click at [250, 266] on li "All" at bounding box center [241, 270] width 88 height 24
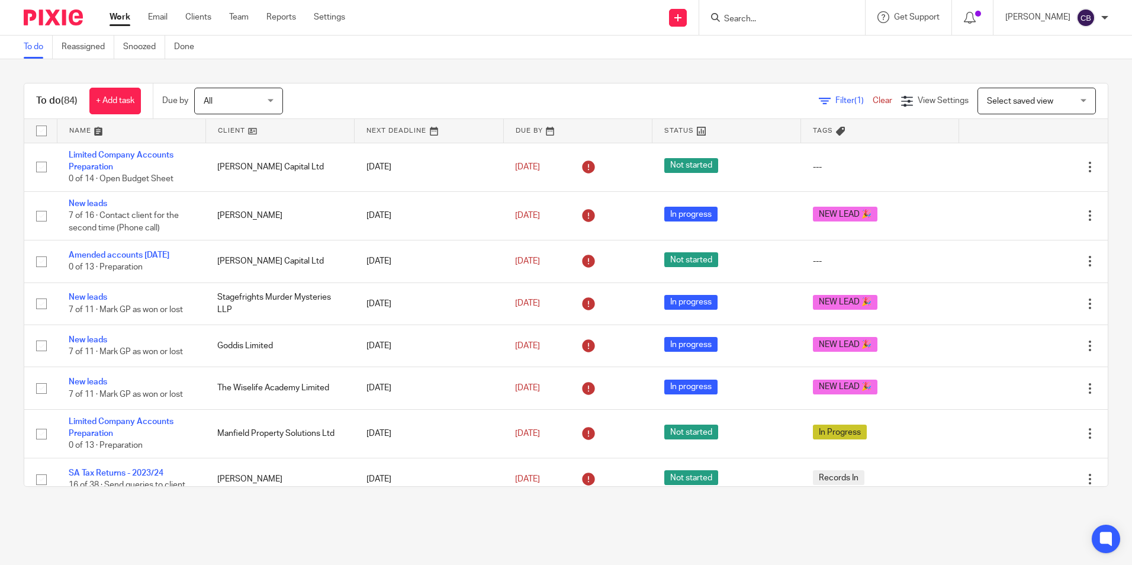
click at [796, 104] on div "Filter (1) Clear View Settings View Settings (1) Filters Clear Save Manage save…" at bounding box center [706, 101] width 804 height 27
click at [833, 94] on div "Filter (1) Clear View Settings View Settings (1) Filters Clear Save Manage save…" at bounding box center [706, 101] width 804 height 27
click at [819, 105] on icon at bounding box center [825, 101] width 12 height 12
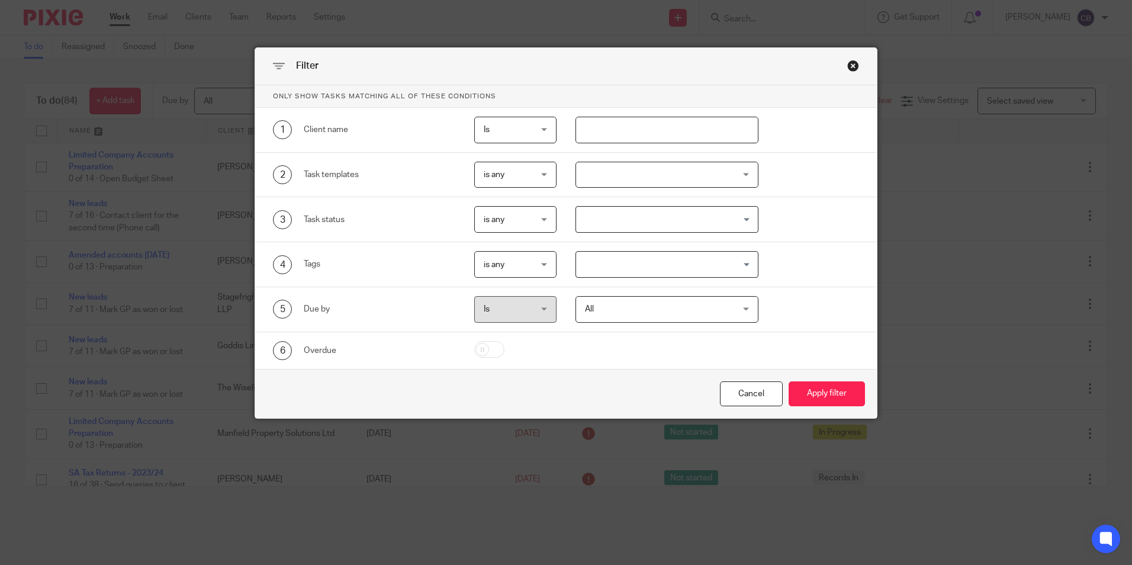
click at [599, 128] on input "text" at bounding box center [666, 130] width 183 height 27
type input "[PERSON_NAME]"
click at [788, 381] on button "Apply filter" at bounding box center [826, 393] width 76 height 25
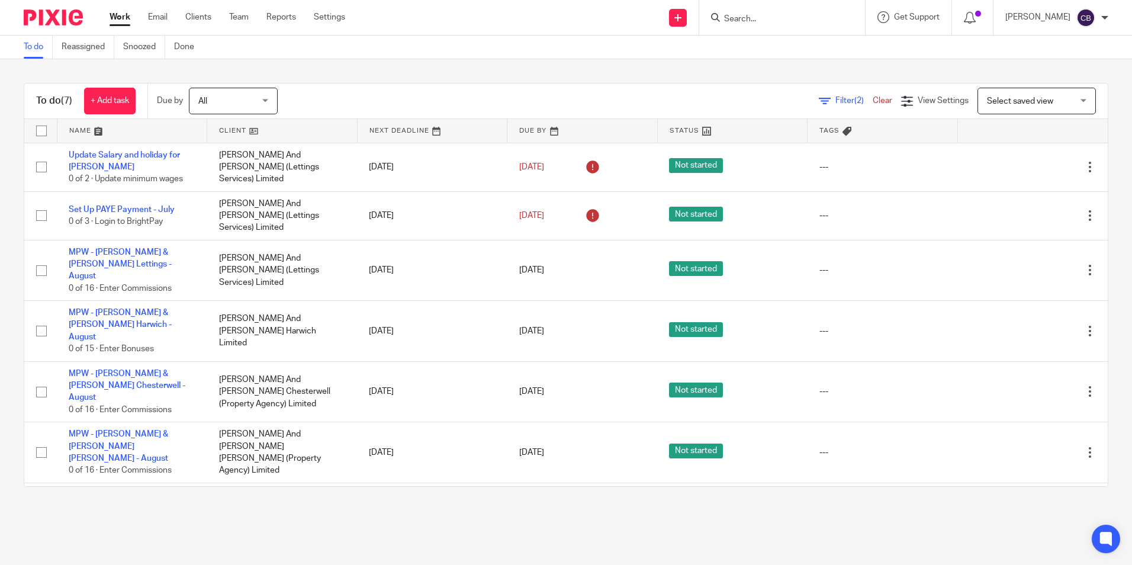
click at [819, 98] on link "Filter (2)" at bounding box center [846, 100] width 54 height 8
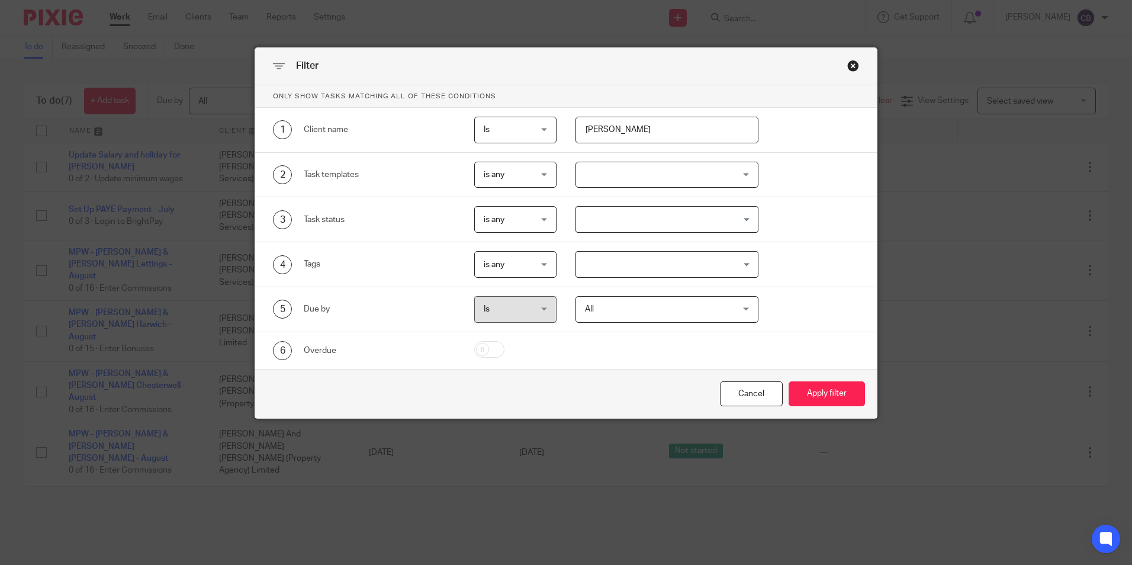
click at [629, 131] on input "[PERSON_NAME]" at bounding box center [666, 130] width 183 height 27
drag, startPoint x: 738, startPoint y: 399, endPoint x: 688, endPoint y: 400, distance: 49.7
click at [739, 399] on div "Cancel" at bounding box center [751, 393] width 63 height 25
